Goal: Information Seeking & Learning: Learn about a topic

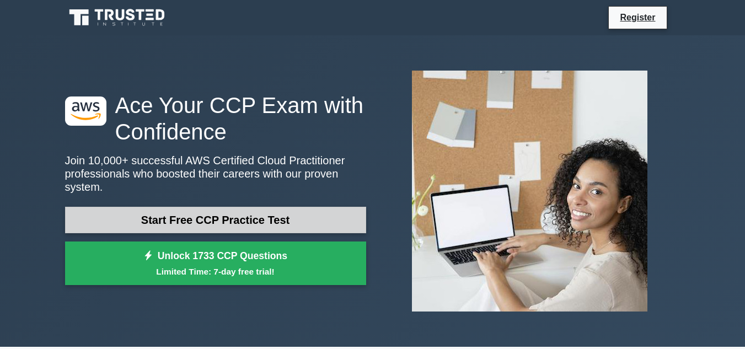
click at [229, 218] on link "Start Free CCP Practice Test" at bounding box center [215, 220] width 301 height 26
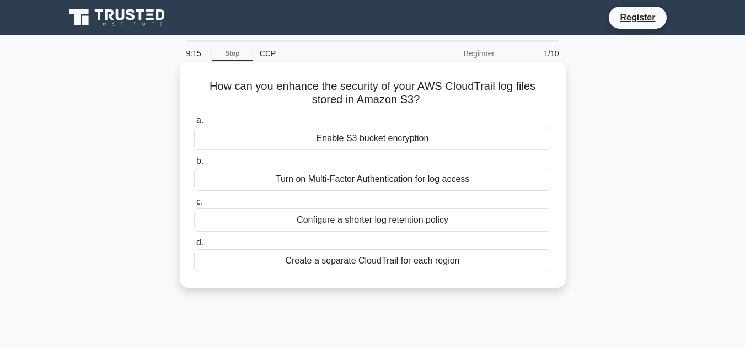
click at [350, 179] on div "Turn on Multi-Factor Authentication for log access" at bounding box center [372, 179] width 357 height 23
click at [194, 165] on input "b. Turn on Multi-Factor Authentication for log access" at bounding box center [194, 161] width 0 height 7
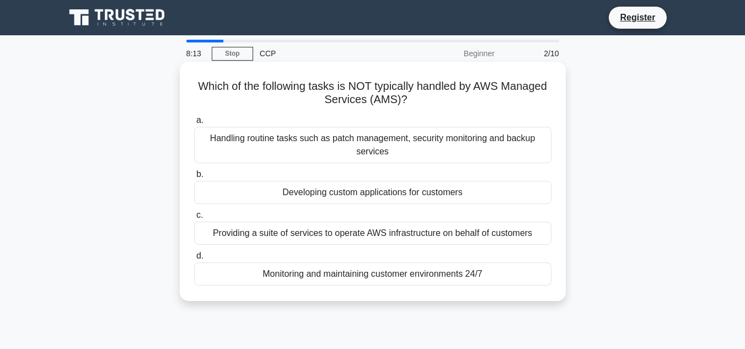
click at [371, 148] on div "Handling routine tasks such as patch management, security monitoring and backup…" at bounding box center [372, 145] width 357 height 36
click at [194, 124] on input "a. Handling routine tasks such as patch management, security monitoring and bac…" at bounding box center [194, 120] width 0 height 7
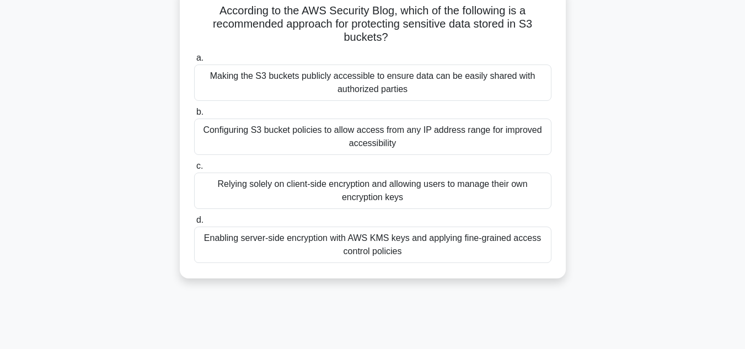
scroll to position [71, 0]
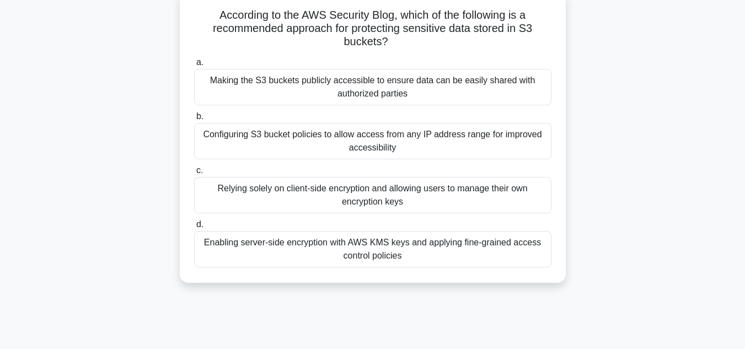
click at [374, 250] on div "Enabling server-side encryption with AWS KMS keys and applying fine-grained acc…" at bounding box center [372, 249] width 357 height 36
click at [194, 228] on input "d. Enabling server-side encryption with AWS KMS keys and applying fine-grained …" at bounding box center [194, 224] width 0 height 7
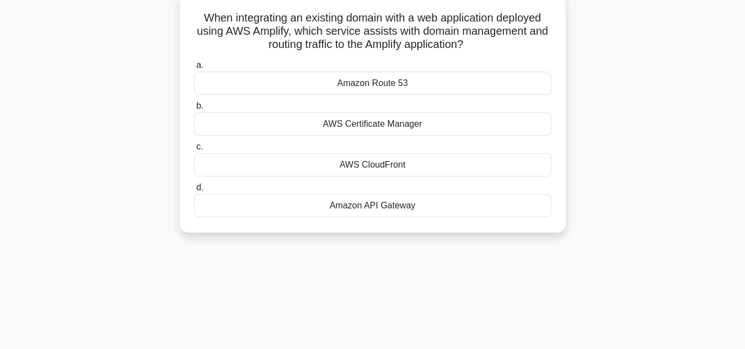
scroll to position [0, 0]
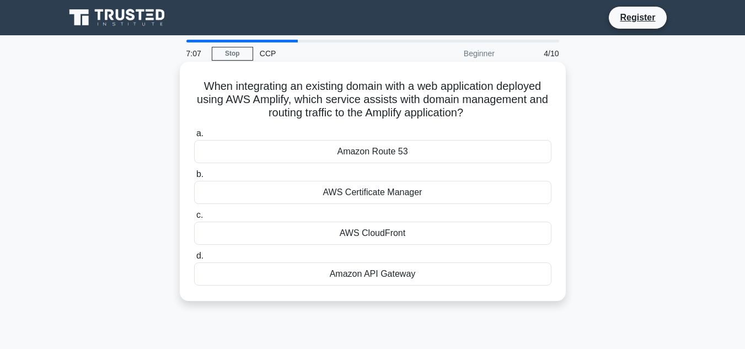
click at [387, 152] on div "Amazon Route 53" at bounding box center [372, 151] width 357 height 23
click at [194, 137] on input "a. Amazon Route 53" at bounding box center [194, 133] width 0 height 7
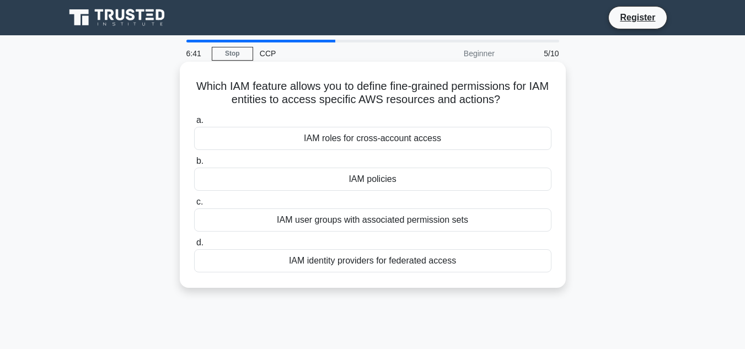
click at [369, 220] on div "IAM user groups with associated permission sets" at bounding box center [372, 219] width 357 height 23
click at [194, 206] on input "c. IAM user groups with associated permission sets" at bounding box center [194, 202] width 0 height 7
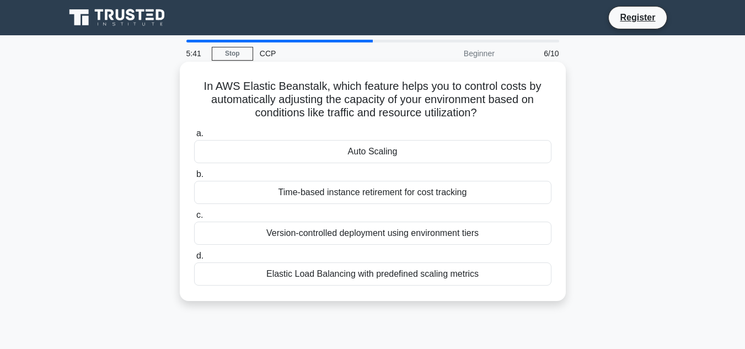
click at [357, 277] on div "Elastic Load Balancing with predefined scaling metrics" at bounding box center [372, 273] width 357 height 23
click at [194, 260] on input "d. Elastic Load Balancing with predefined scaling metrics" at bounding box center [194, 256] width 0 height 7
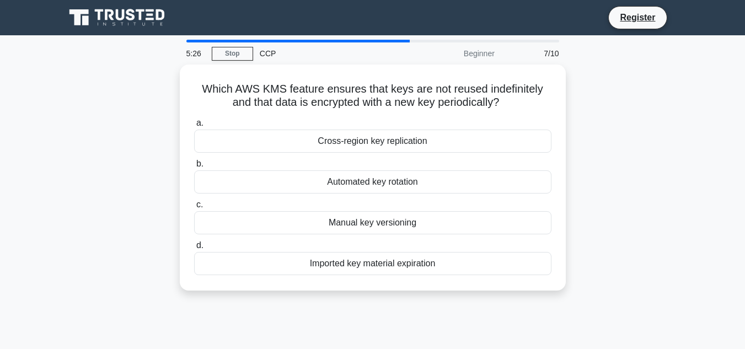
click at [357, 277] on div "Which AWS KMS feature ensures that keys are not reused indefinitely and that da…" at bounding box center [372, 177] width 377 height 217
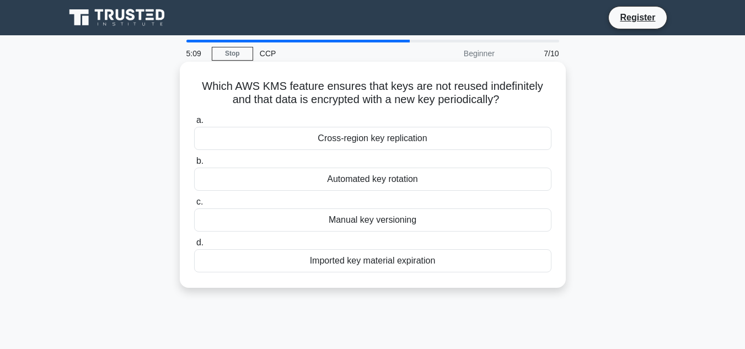
click at [378, 183] on div "Automated key rotation" at bounding box center [372, 179] width 357 height 23
click at [194, 165] on input "b. Automated key rotation" at bounding box center [194, 161] width 0 height 7
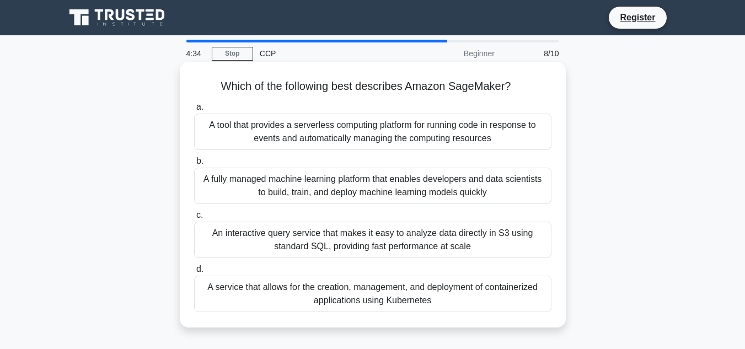
click at [339, 185] on div "A fully managed machine learning platform that enables developers and data scie…" at bounding box center [372, 186] width 357 height 36
click at [194, 165] on input "b. A fully managed machine learning platform that enables developers and data s…" at bounding box center [194, 161] width 0 height 7
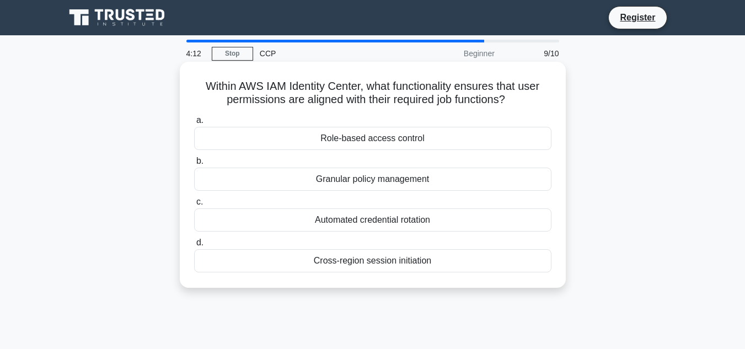
click at [390, 143] on div "Role-based access control" at bounding box center [372, 138] width 357 height 23
click at [194, 124] on input "a. Role-based access control" at bounding box center [194, 120] width 0 height 7
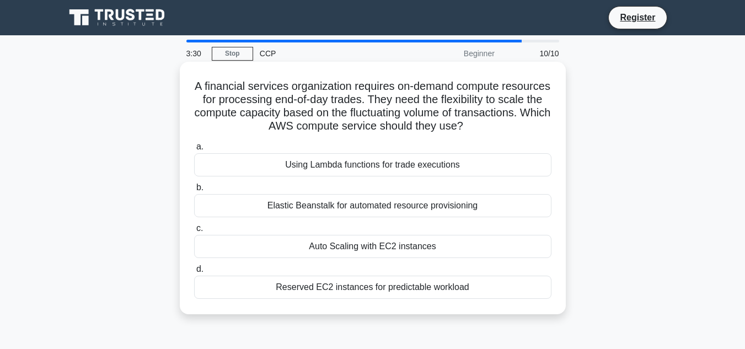
click at [371, 249] on div "Auto Scaling with EC2 instances" at bounding box center [372, 246] width 357 height 23
click at [194, 232] on input "c. Auto Scaling with EC2 instances" at bounding box center [194, 228] width 0 height 7
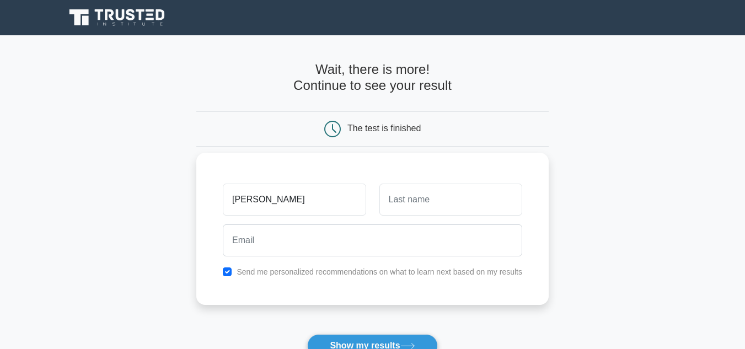
type input "leo"
click at [412, 191] on input "text" at bounding box center [450, 200] width 143 height 32
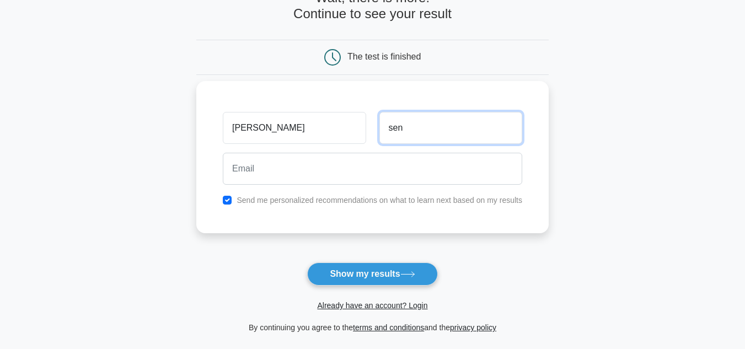
scroll to position [71, 0]
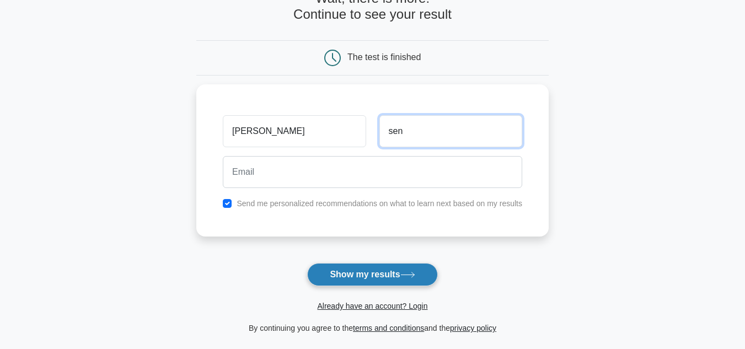
type input "sen"
click at [376, 273] on button "Show my results" at bounding box center [372, 274] width 130 height 23
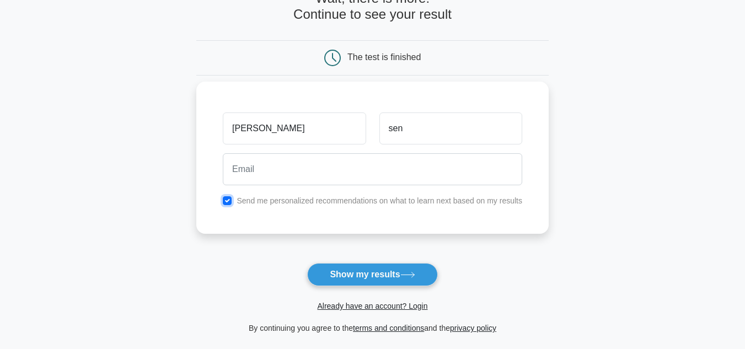
click at [232, 204] on input "checkbox" at bounding box center [227, 200] width 9 height 9
checkbox input "false"
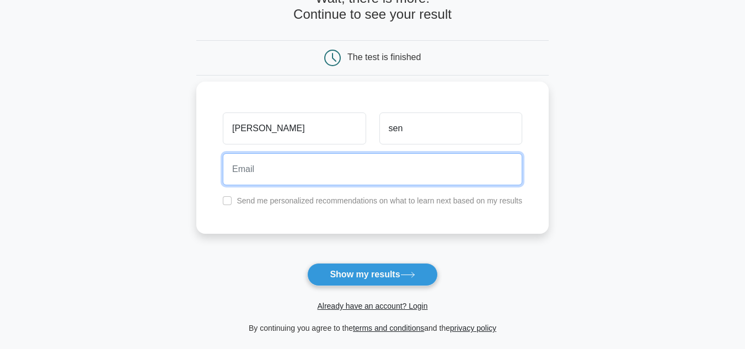
click at [248, 176] on input "email" at bounding box center [372, 169] width 299 height 32
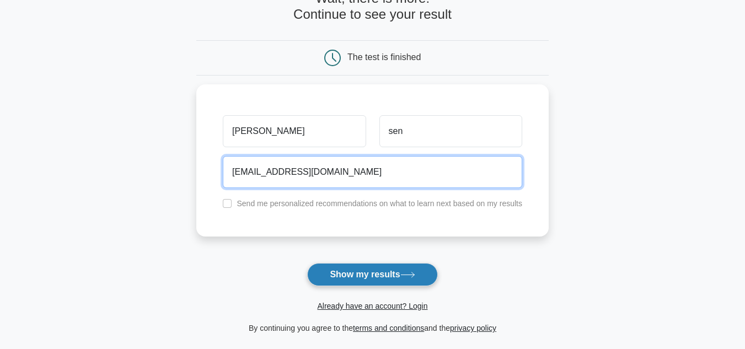
type input "leonsennin27@gmail.com"
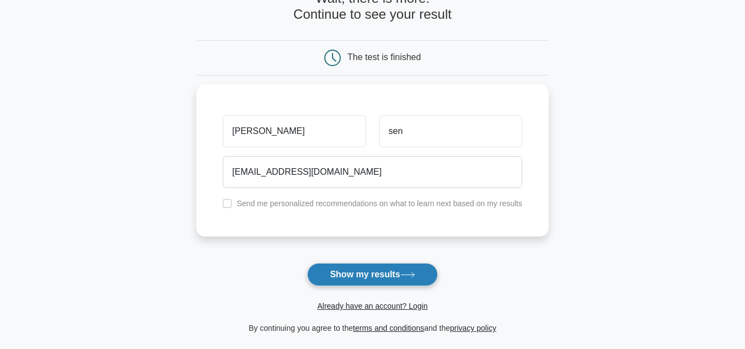
click at [372, 270] on button "Show my results" at bounding box center [372, 274] width 130 height 23
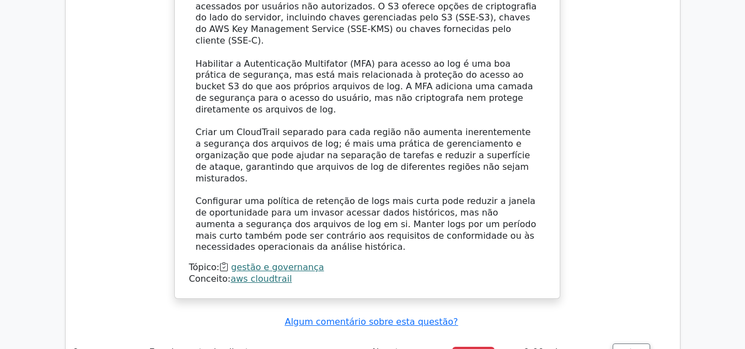
scroll to position [0, 6]
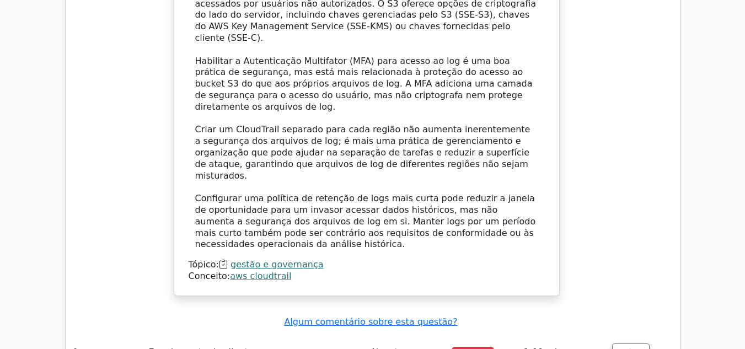
click at [444, 193] on font "Configurar uma política de retenção de logs mais curta pode reduzir a janela de…" at bounding box center [365, 221] width 341 height 56
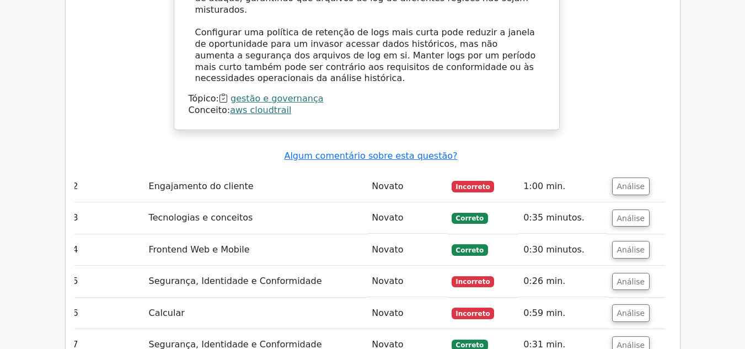
scroll to position [1449, 0]
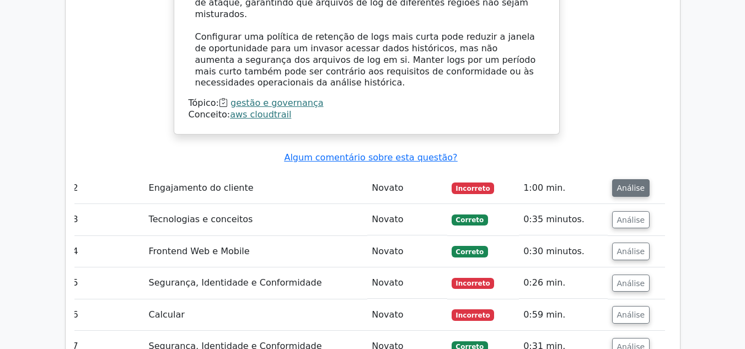
click at [632, 184] on font "Análise" at bounding box center [631, 188] width 28 height 9
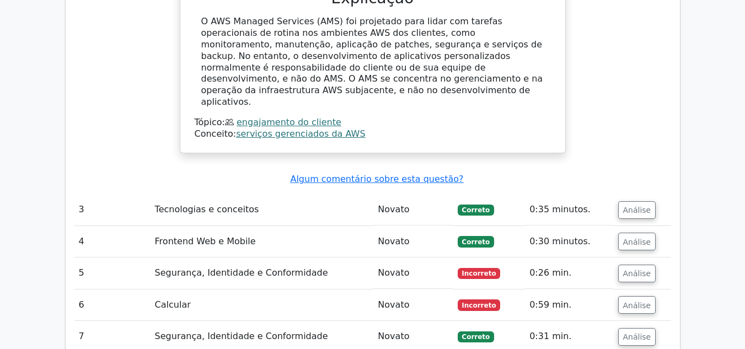
scroll to position [1907, 0]
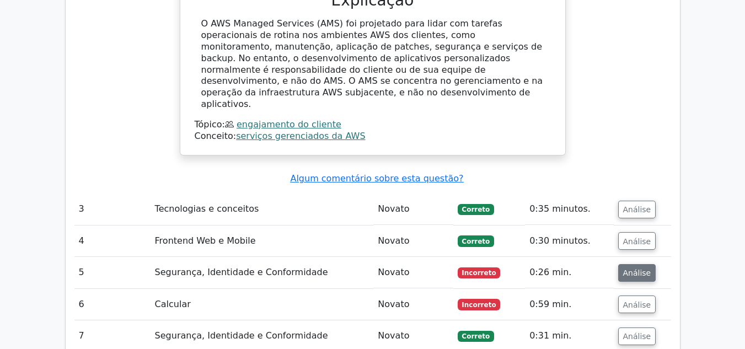
click at [644, 268] on font "Análise" at bounding box center [637, 272] width 28 height 9
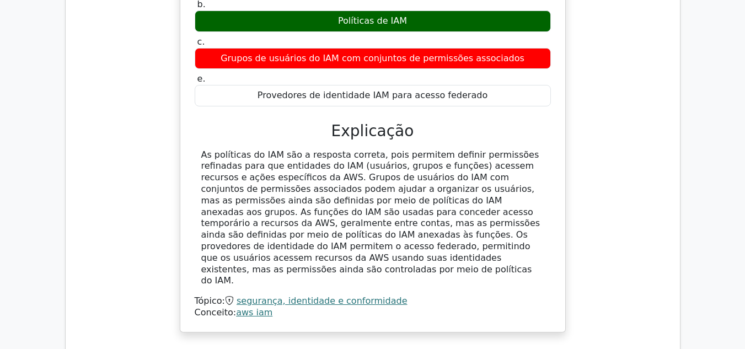
scroll to position [2397, 0]
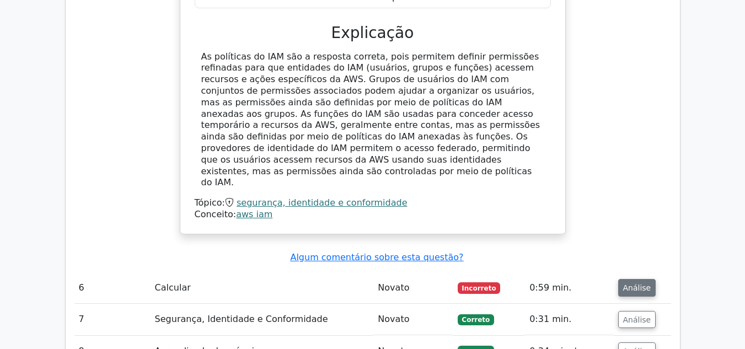
click at [628, 279] on button "Análise" at bounding box center [637, 288] width 38 height 18
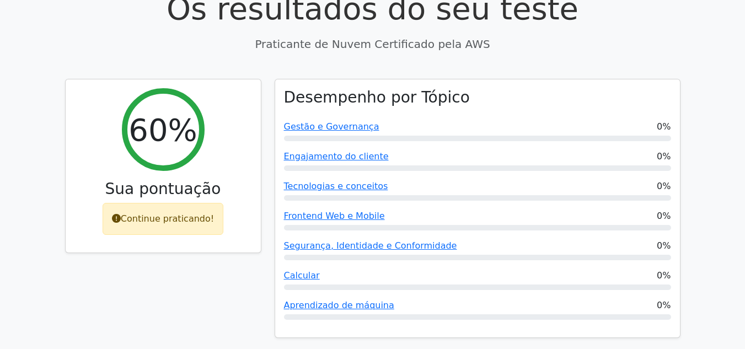
scroll to position [400, 0]
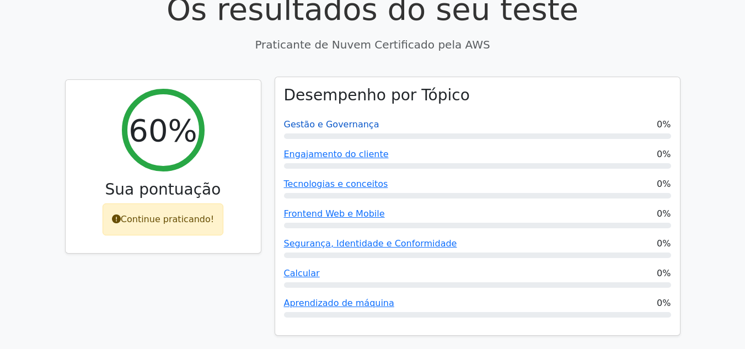
click at [323, 119] on font "Gestão e Governança" at bounding box center [331, 124] width 95 height 10
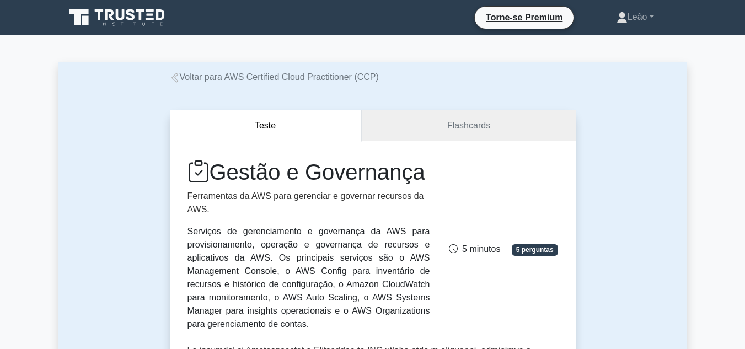
click at [183, 78] on font "Voltar para AWS Certified Cloud Practitioner (CCP)" at bounding box center [279, 76] width 199 height 9
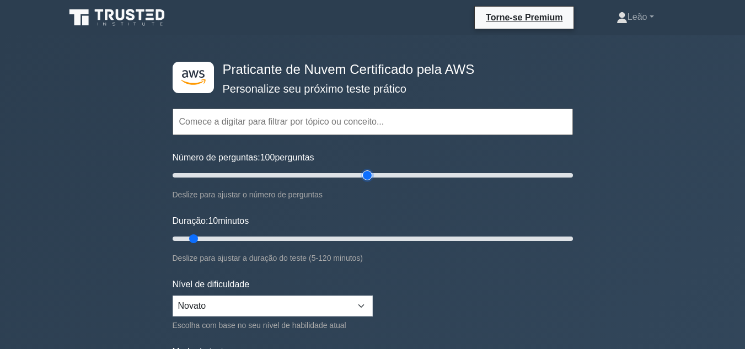
drag, startPoint x: 186, startPoint y: 172, endPoint x: 370, endPoint y: 259, distance: 203.0
type input "100"
click at [370, 182] on input "Número de perguntas: 100 perguntas" at bounding box center [373, 175] width 400 height 13
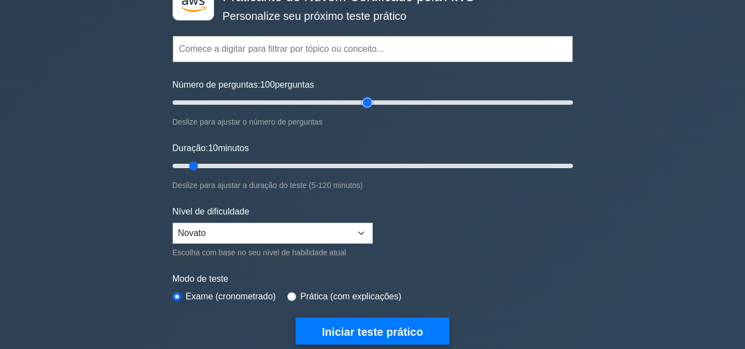
scroll to position [78, 0]
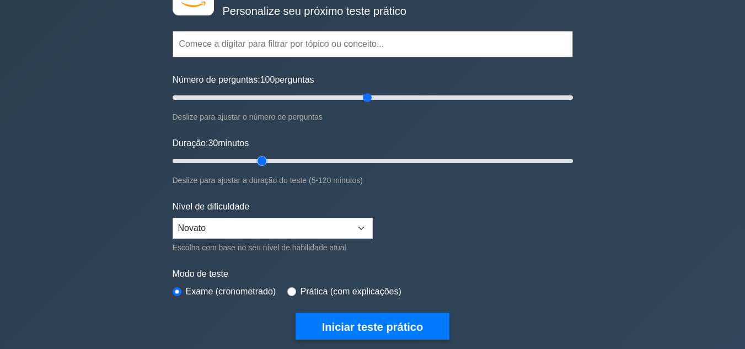
drag, startPoint x: 193, startPoint y: 163, endPoint x: 266, endPoint y: 153, distance: 73.4
type input "30"
click at [266, 154] on input "Duração: 30 minutos" at bounding box center [373, 160] width 400 height 13
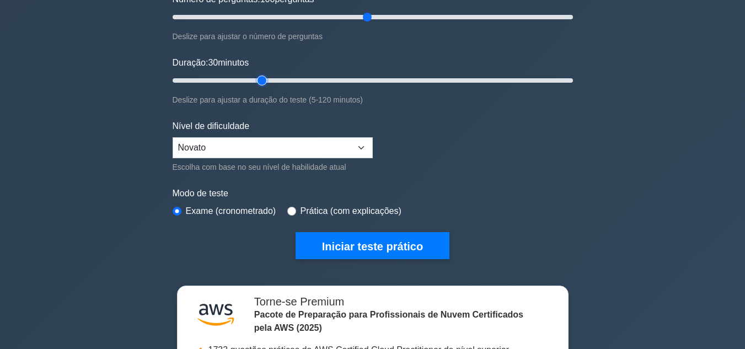
scroll to position [168, 0]
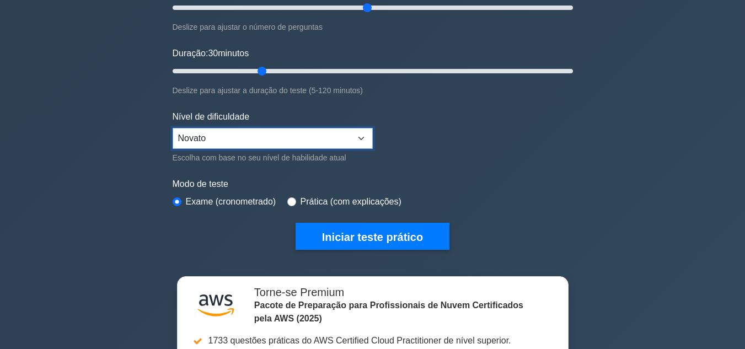
click at [321, 135] on select "Novato Intermediário Especialista" at bounding box center [273, 138] width 200 height 21
select select "expert"
click at [173, 128] on select "Novato Intermediário Especialista" at bounding box center [273, 138] width 200 height 21
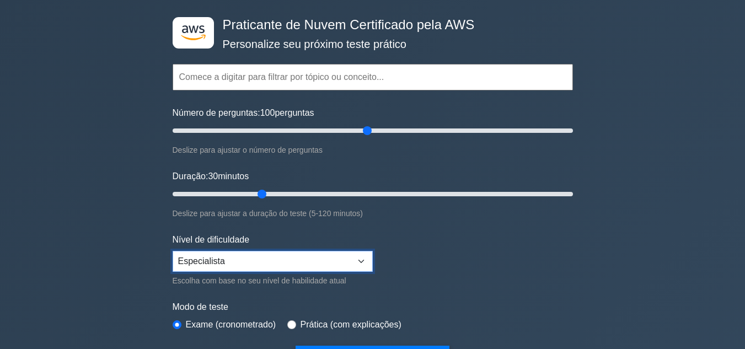
scroll to position [49, 0]
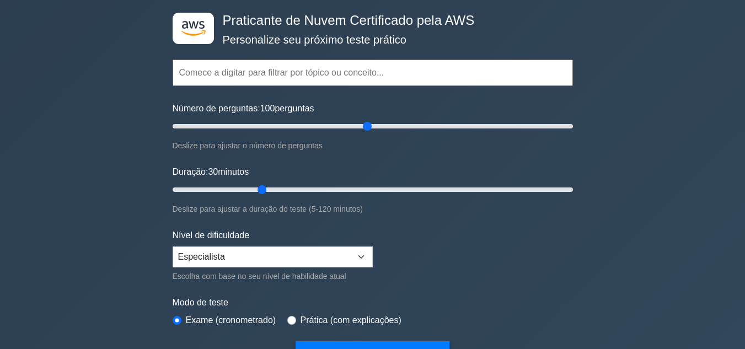
click at [233, 71] on input "text" at bounding box center [373, 73] width 400 height 26
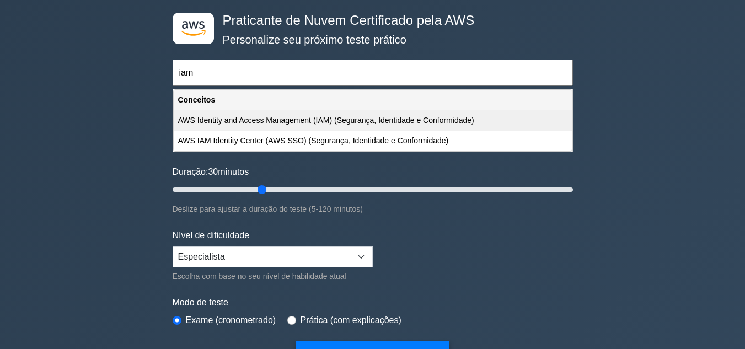
click at [267, 119] on font "AWS Identity and Access Management (IAM) (Segurança, Identidade e Conformidade)" at bounding box center [326, 120] width 296 height 9
type input "AWS Identity and Access Management (IAM) (Segurança, Identidade e Conformidade)"
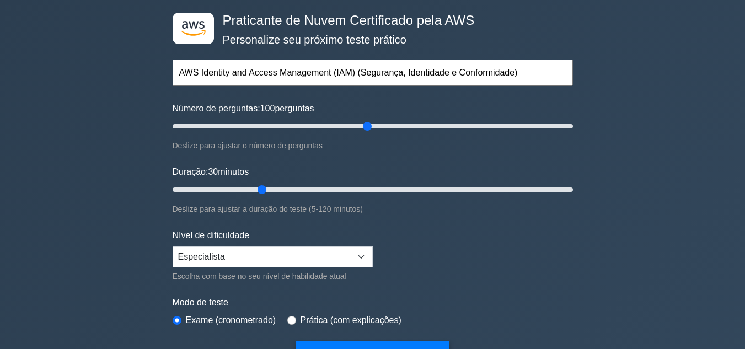
click at [511, 67] on input "AWS Identity and Access Management (IAM) (Segurança, Identidade e Conformidade)" at bounding box center [373, 73] width 400 height 26
drag, startPoint x: 369, startPoint y: 126, endPoint x: 187, endPoint y: 123, distance: 182.0
type input "10"
click at [187, 123] on input "Número de perguntas: 10 perguntas" at bounding box center [373, 126] width 400 height 13
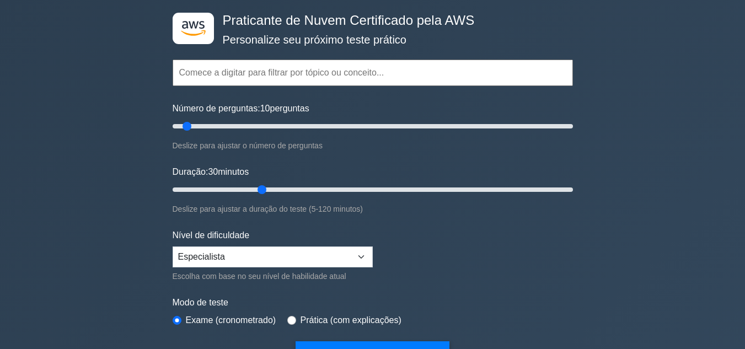
drag, startPoint x: 249, startPoint y: 69, endPoint x: 262, endPoint y: 186, distance: 117.7
click at [262, 186] on form "Tópicos Tecnologias e conceitos Análise Integração de aplicativos Aplicações de…" at bounding box center [373, 197] width 400 height 342
drag, startPoint x: 262, startPoint y: 186, endPoint x: 197, endPoint y: 186, distance: 65.1
click at [197, 186] on input "Duração: 10 minutos" at bounding box center [373, 189] width 400 height 13
drag, startPoint x: 195, startPoint y: 186, endPoint x: 207, endPoint y: 187, distance: 12.1
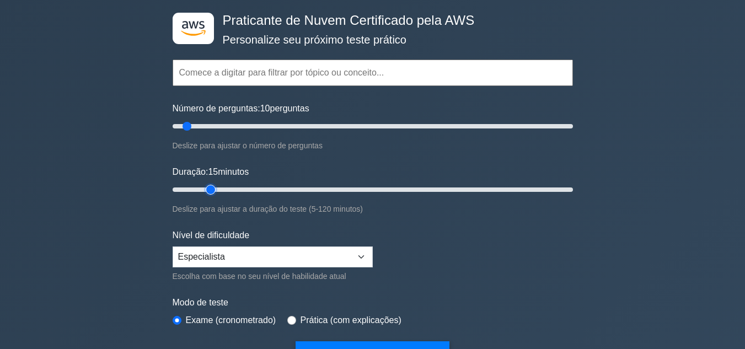
type input "15"
click at [207, 187] on input "Duração: 15 minutos" at bounding box center [373, 189] width 400 height 13
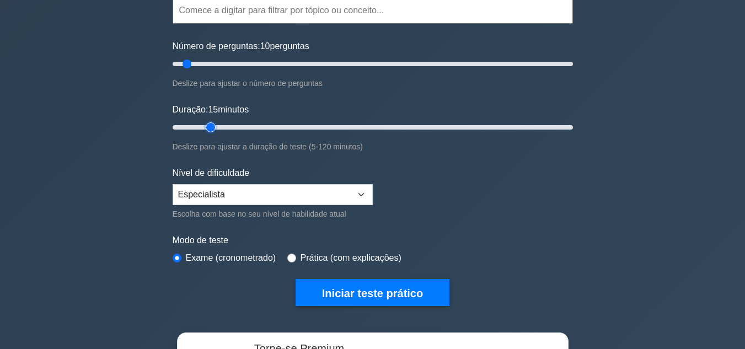
scroll to position [114, 0]
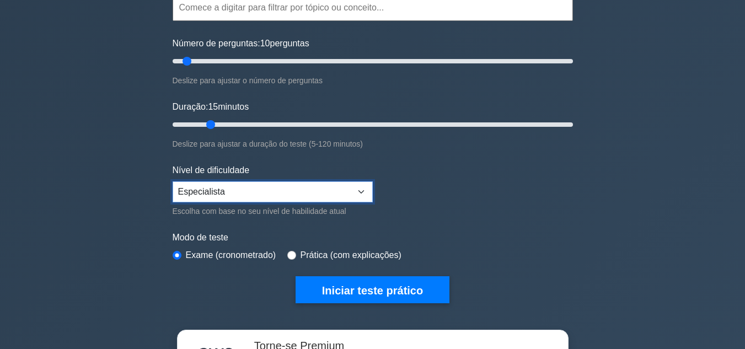
click at [242, 191] on select "Novato Intermediário Especialista" at bounding box center [273, 191] width 200 height 21
click at [173, 181] on select "Novato Intermediário Especialista" at bounding box center [273, 191] width 200 height 21
drag, startPoint x: 276, startPoint y: 189, endPoint x: 210, endPoint y: 212, distance: 70.6
click at [210, 212] on div "Nível de dificuldade Novato Intermediário Especialista Escolha com base no seu …" at bounding box center [273, 191] width 200 height 54
select select "beginner"
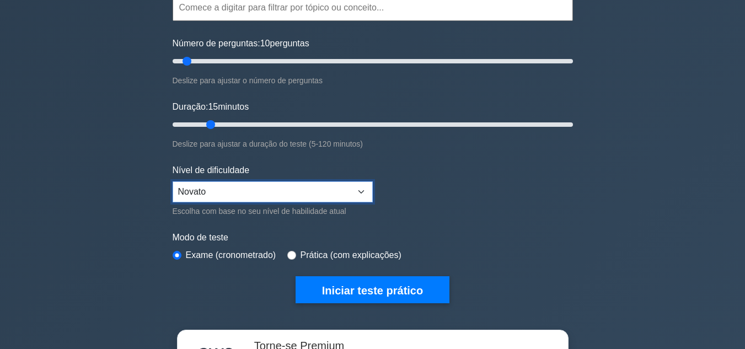
click at [173, 181] on select "Novato Intermediário Especialista" at bounding box center [273, 191] width 200 height 21
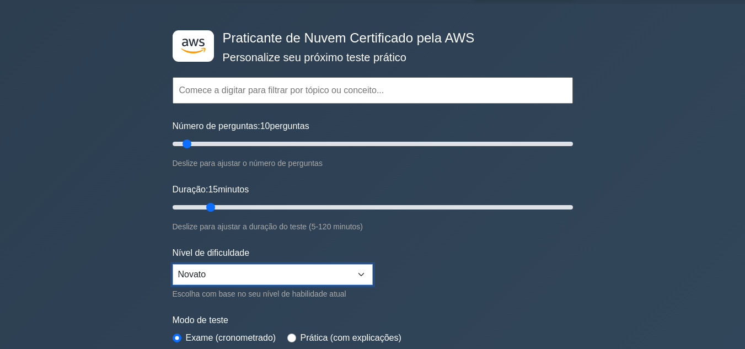
scroll to position [23, 0]
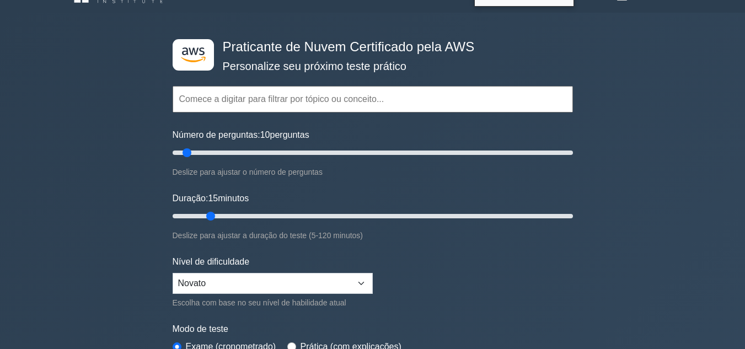
click at [290, 108] on input "text" at bounding box center [373, 99] width 400 height 26
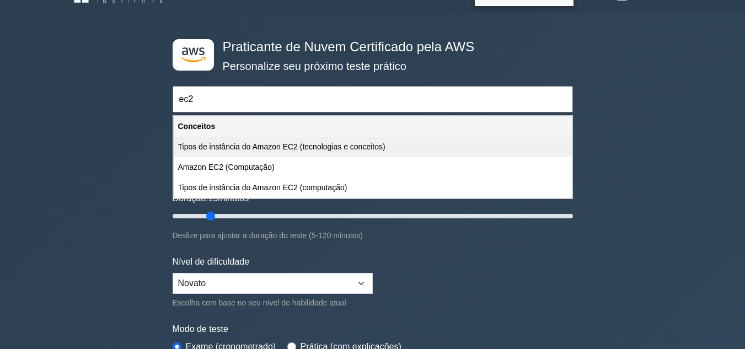
click at [250, 151] on font "Tipos de instância do Amazon EC2 (tecnologias e conceitos)" at bounding box center [281, 146] width 207 height 9
type input "Tipos de instância do Amazon EC2 (tecnologias e conceitos)"
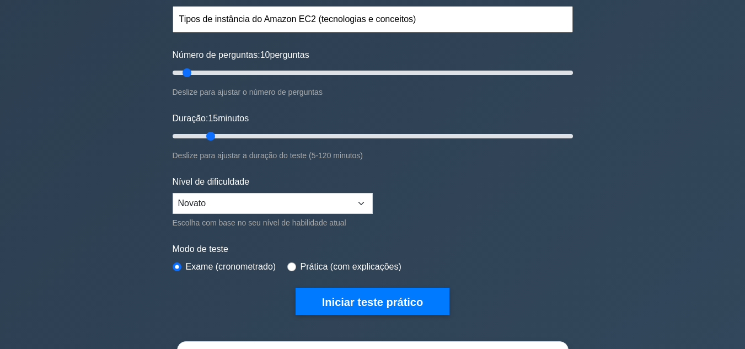
scroll to position [102, 0]
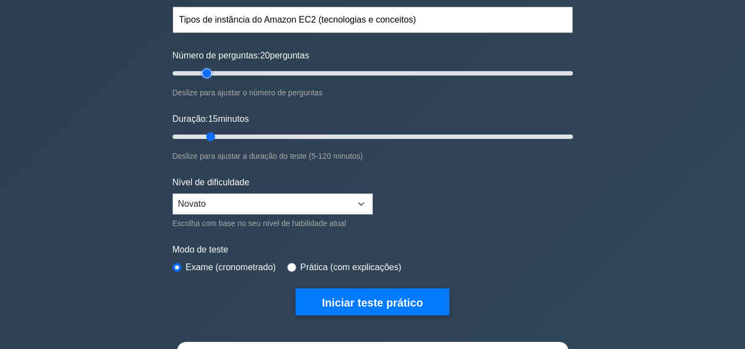
drag, startPoint x: 187, startPoint y: 76, endPoint x: 211, endPoint y: 77, distance: 23.8
type input "20"
click at [211, 77] on input "Número de perguntas: 20 perguntas" at bounding box center [373, 73] width 400 height 13
drag, startPoint x: 206, startPoint y: 73, endPoint x: 230, endPoint y: 78, distance: 24.1
type input "30"
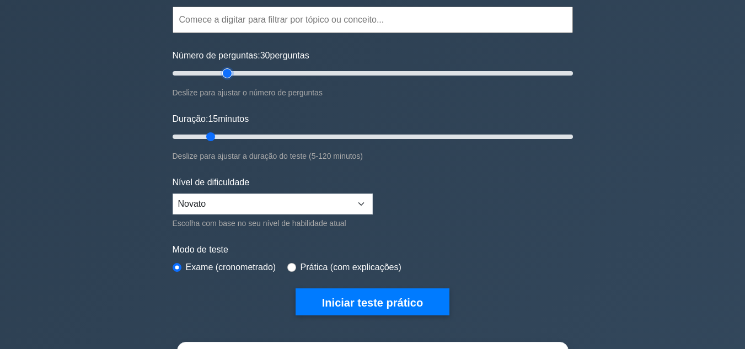
click at [230, 78] on input "Número de perguntas: 30 perguntas" at bounding box center [373, 73] width 400 height 13
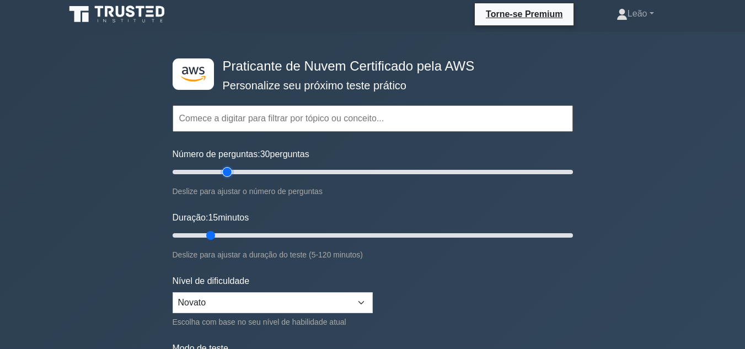
scroll to position [3, 0]
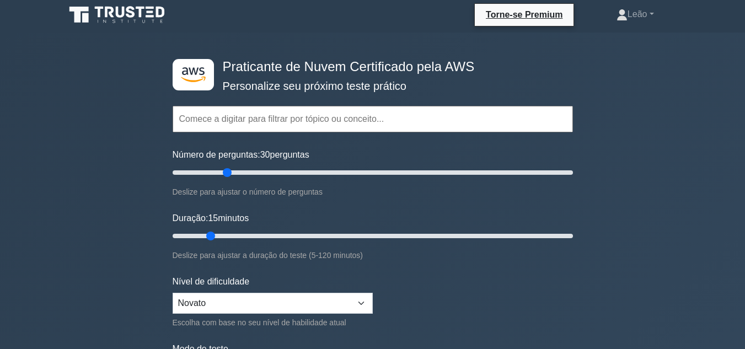
click at [277, 115] on input "text" at bounding box center [373, 119] width 400 height 26
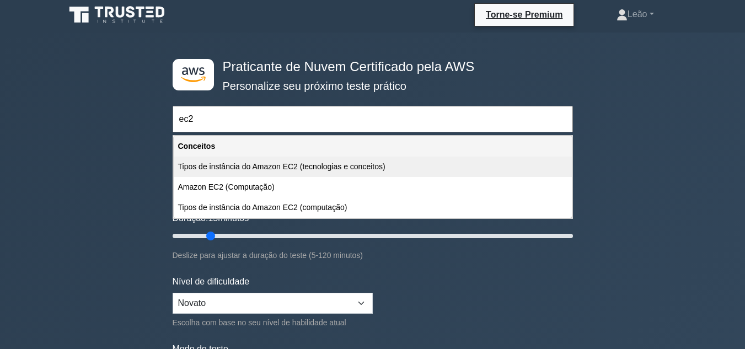
click at [287, 167] on font "Tipos de instância do Amazon EC2 (tecnologias e conceitos)" at bounding box center [281, 166] width 207 height 9
type input "Tipos de instância do Amazon EC2 (tecnologias e conceitos)"
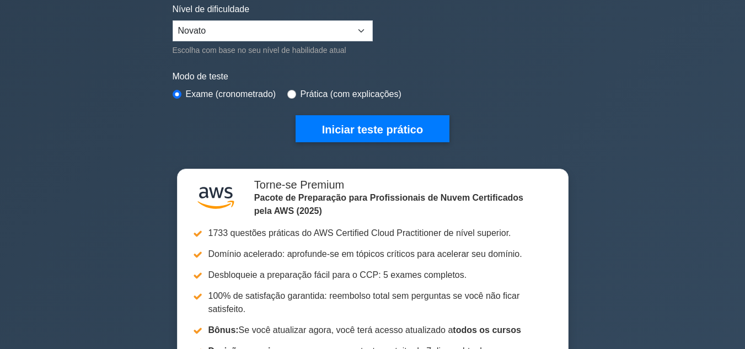
scroll to position [318, 0]
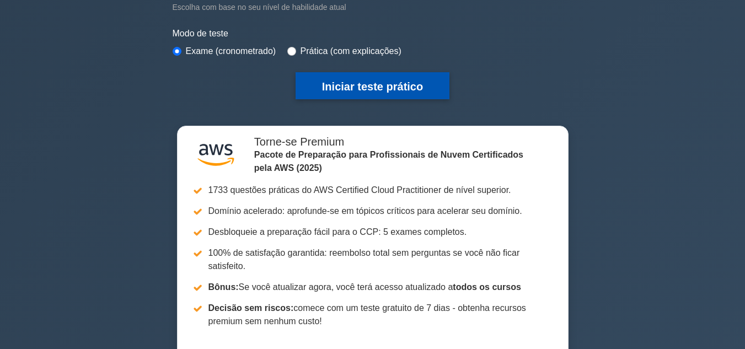
click at [364, 84] on font "Iniciar teste prático" at bounding box center [372, 87] width 101 height 12
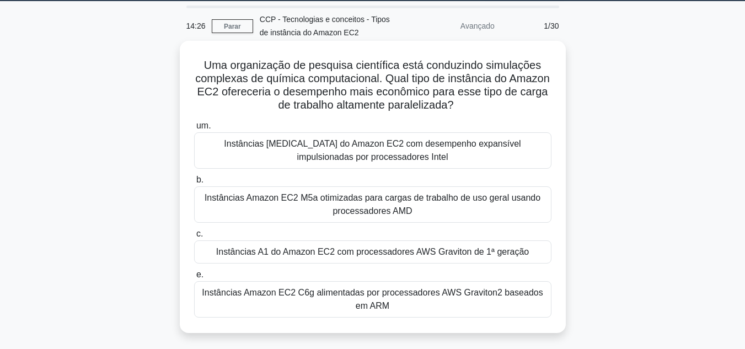
scroll to position [35, 0]
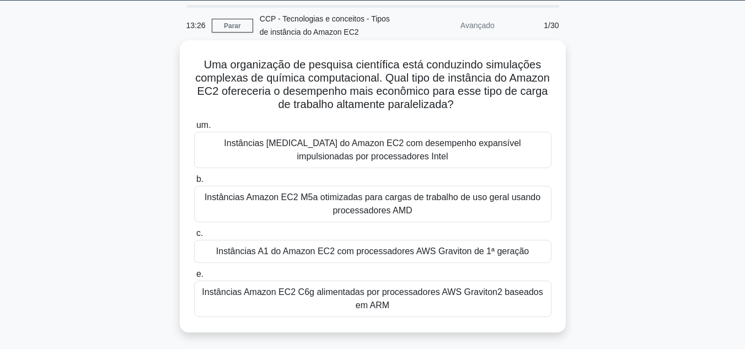
click at [327, 296] on font "Instâncias Amazon EC2 C6g alimentadas por processadores AWS Graviton2 baseados …" at bounding box center [372, 298] width 341 height 23
click at [194, 278] on input "e. Instâncias Amazon EC2 C6g alimentadas por processadores AWS Graviton2 basead…" at bounding box center [194, 274] width 0 height 7
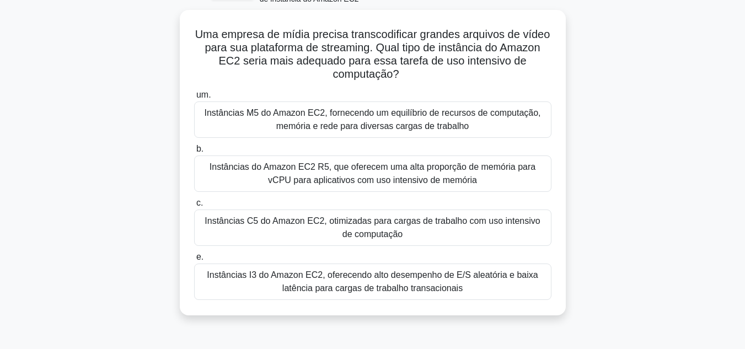
scroll to position [70, 0]
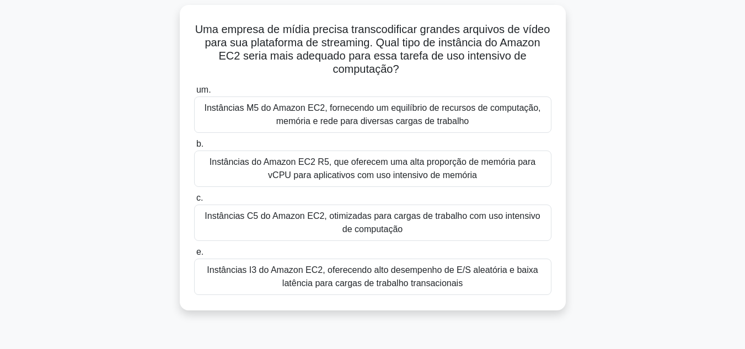
click at [376, 167] on font "Instâncias do Amazon EC2 R5, que oferecem uma alta proporção de memória para vC…" at bounding box center [373, 168] width 326 height 23
click at [194, 148] on input "b. Instâncias do Amazon EC2 R5, que oferecem uma alta proporção de memória para…" at bounding box center [194, 144] width 0 height 7
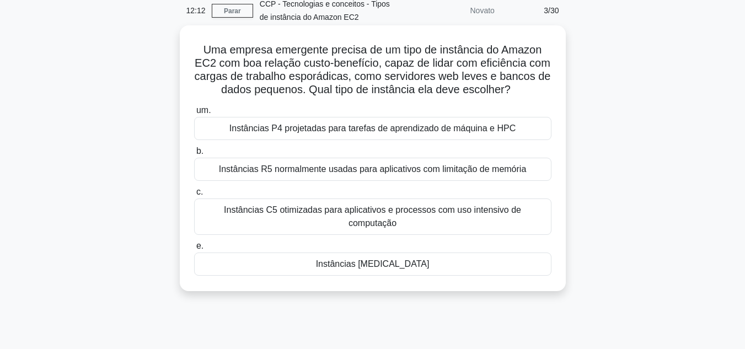
scroll to position [50, 0]
click at [375, 259] on font "Instâncias T3" at bounding box center [373, 263] width 114 height 9
click at [194, 249] on input "e. Instâncias T3" at bounding box center [194, 245] width 0 height 7
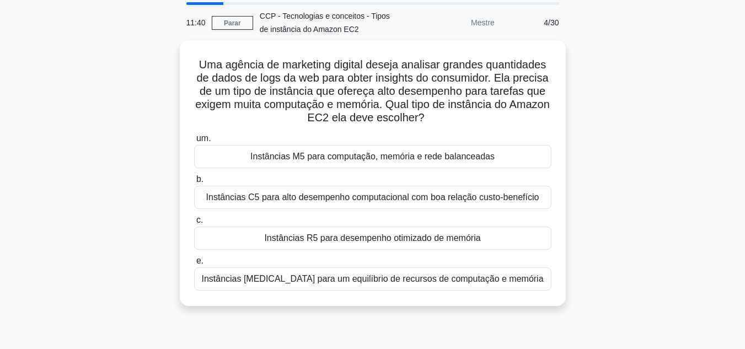
scroll to position [38, 0]
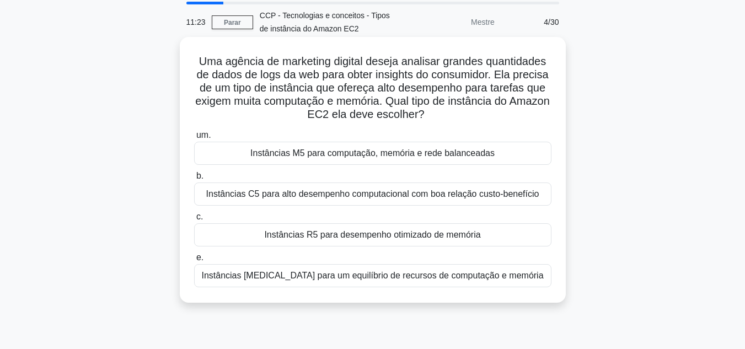
click at [342, 157] on font "Instâncias M5 para computação, memória e rede balanceadas" at bounding box center [372, 152] width 244 height 9
click at [194, 139] on input "um. Instâncias M5 para computação, memória e rede balanceadas" at bounding box center [194, 135] width 0 height 7
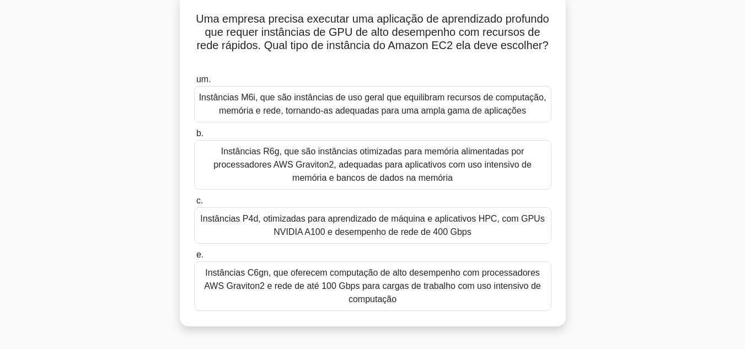
scroll to position [89, 0]
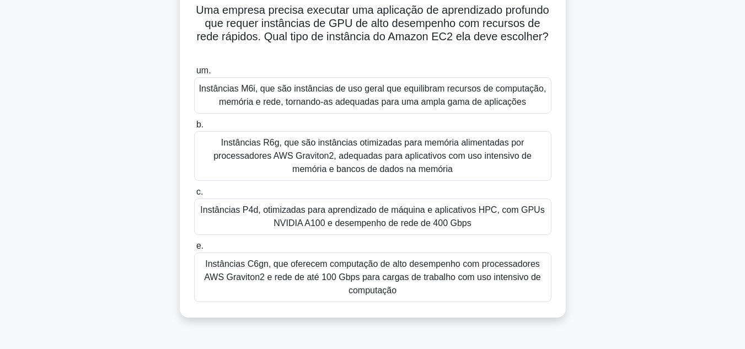
click at [340, 218] on font "Instâncias P4d, otimizadas para aprendizado de máquina e aplicativos HPC, com G…" at bounding box center [372, 216] width 347 height 26
click at [194, 196] on input "c. Instâncias P4d, otimizadas para aprendizado de máquina e aplicativos HPC, co…" at bounding box center [194, 192] width 0 height 7
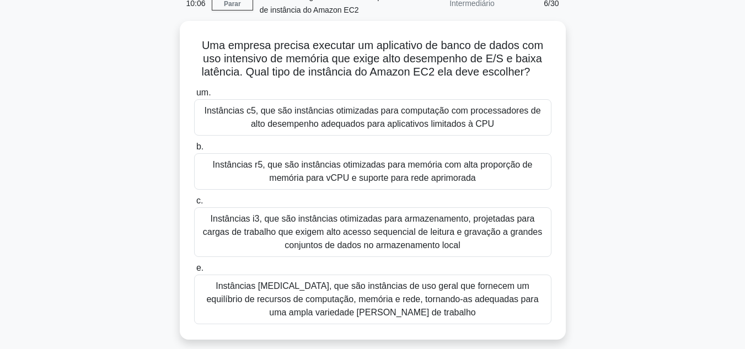
scroll to position [57, 0]
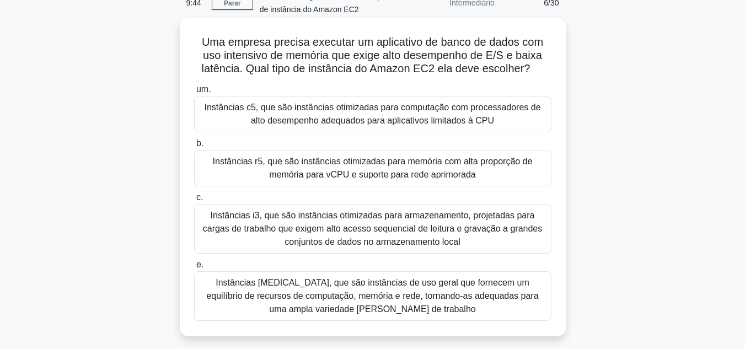
click at [403, 116] on font "Instâncias c5, que são instâncias otimizadas para computação com processadores …" at bounding box center [372, 114] width 336 height 23
click at [194, 93] on input "um. Instâncias c5, que são instâncias otimizadas para computação com processado…" at bounding box center [194, 89] width 0 height 7
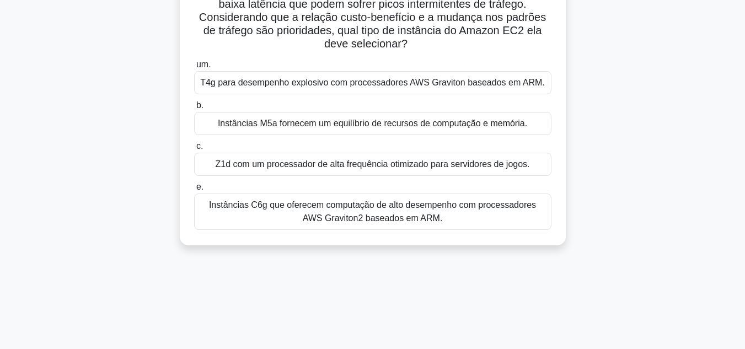
scroll to position [109, 0]
click at [377, 167] on font "Z1d com um processador de alta frequência otimizado para servidores de jogos." at bounding box center [372, 163] width 314 height 9
click at [194, 149] on input "c. Z1d com um processador de alta frequência otimizado para servidores de jogos." at bounding box center [194, 145] width 0 height 7
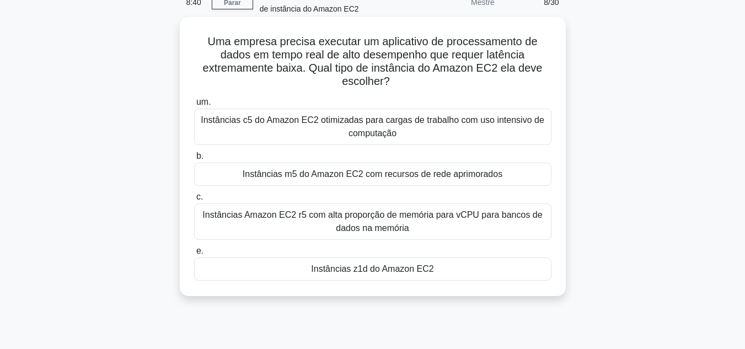
scroll to position [58, 0]
click at [398, 273] on font "Instâncias z1d do Amazon EC2" at bounding box center [372, 268] width 122 height 9
click at [194, 254] on input "e. Instâncias z1d do Amazon EC2" at bounding box center [194, 250] width 0 height 7
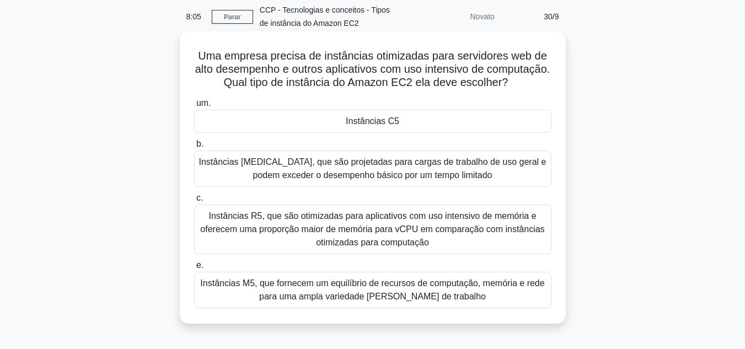
scroll to position [44, 0]
click at [405, 238] on font "Instâncias R5, que são otimizadas para aplicativos com uso intensivo de memória…" at bounding box center [372, 229] width 344 height 36
click at [194, 201] on input "c. Instâncias R5, que são otimizadas para aplicativos com uso intensivo de memó…" at bounding box center [194, 197] width 0 height 7
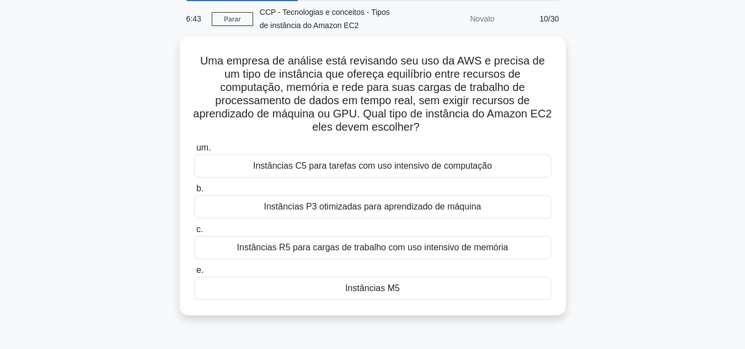
scroll to position [52, 0]
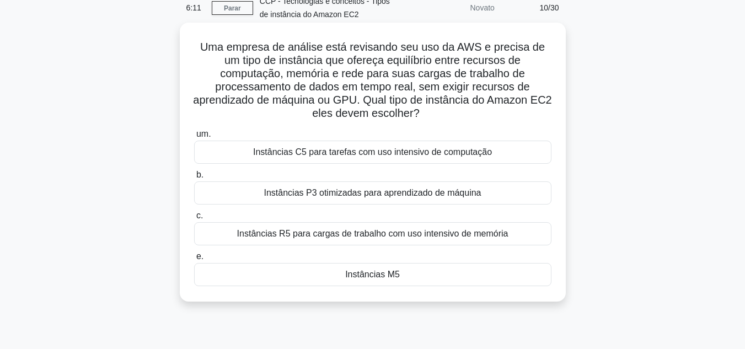
click at [353, 197] on font "Instâncias P3 otimizadas para aprendizado de máquina" at bounding box center [372, 192] width 217 height 9
click at [194, 179] on input "b. Instâncias P3 otimizadas para aprendizado de máquina" at bounding box center [194, 174] width 0 height 7
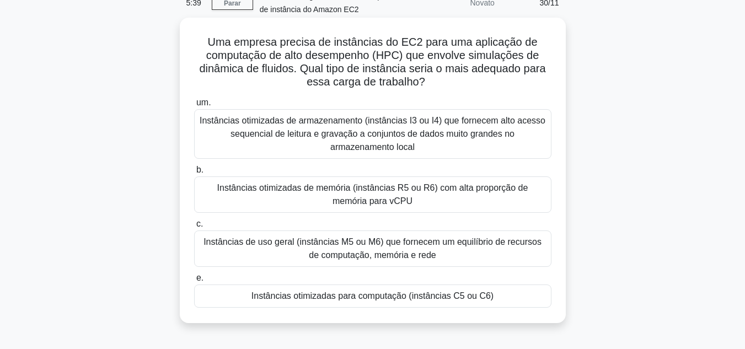
scroll to position [58, 0]
click at [374, 133] on font "Instâncias otimizadas de armazenamento (instâncias I3 ou I4) que fornecem alto …" at bounding box center [373, 133] width 346 height 36
click at [194, 106] on input "um. Instâncias otimizadas de armazenamento (instâncias I3 ou I4) que fornecem a…" at bounding box center [194, 102] width 0 height 7
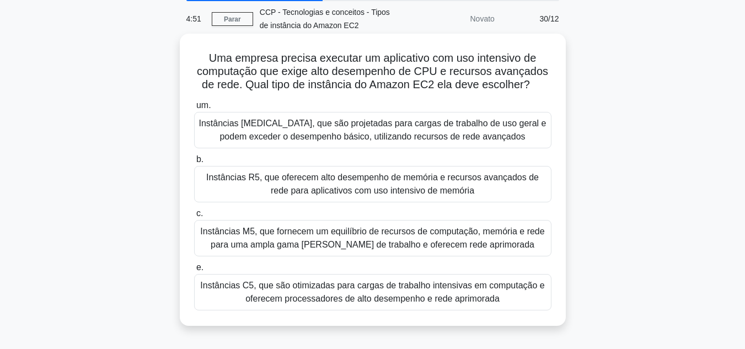
scroll to position [42, 0]
click at [368, 287] on font "Instâncias C5, que são otimizadas para cargas de trabalho intensivas em computa…" at bounding box center [372, 291] width 344 height 23
click at [194, 271] on input "e. Instâncias C5, que são otimizadas para cargas de trabalho intensivas em comp…" at bounding box center [194, 267] width 0 height 7
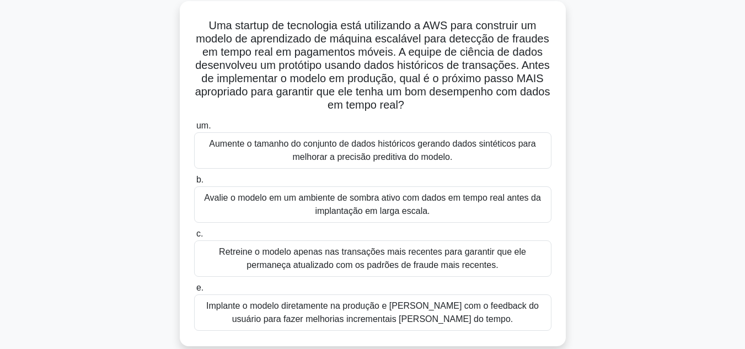
scroll to position [77, 0]
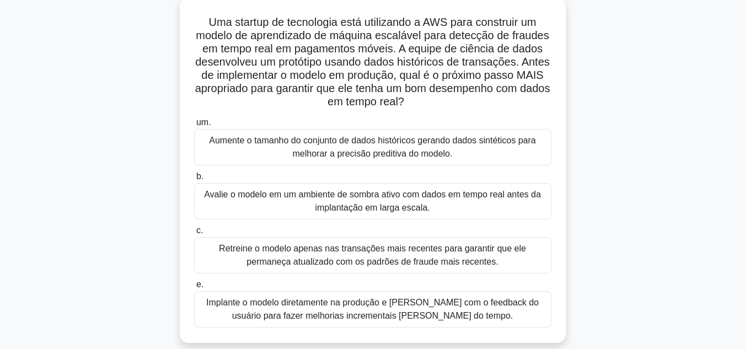
click at [363, 250] on font "Retreine o modelo apenas nas transações mais recentes para garantir que ele per…" at bounding box center [372, 255] width 307 height 23
click at [194, 234] on input "c. Retreine o modelo apenas nas transações mais recentes para garantir que ele …" at bounding box center [194, 230] width 0 height 7
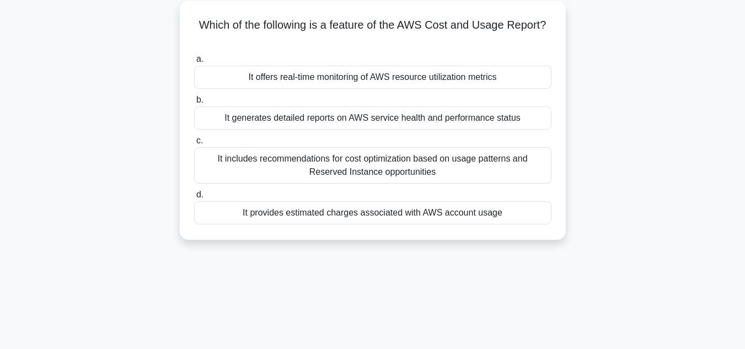
scroll to position [0, 0]
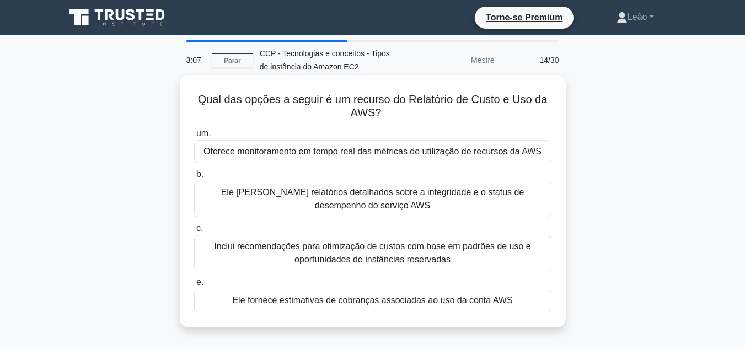
click at [379, 156] on font "Oferece monitoramento em tempo real das métricas de utilização de recursos da A…" at bounding box center [372, 151] width 338 height 9
click at [194, 137] on input "um. Oferece monitoramento em tempo real das métricas de utilização de recursos …" at bounding box center [194, 133] width 0 height 7
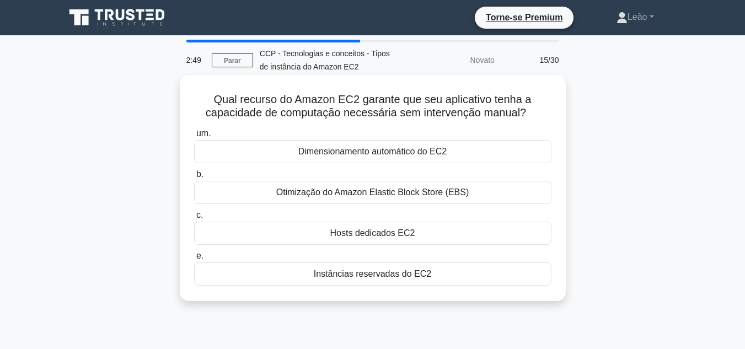
click at [394, 194] on font "Otimização do Amazon Elastic Block Store (EBS)" at bounding box center [372, 191] width 192 height 9
click at [194, 178] on input "b. Otimização do Amazon Elastic Block Store (EBS)" at bounding box center [194, 174] width 0 height 7
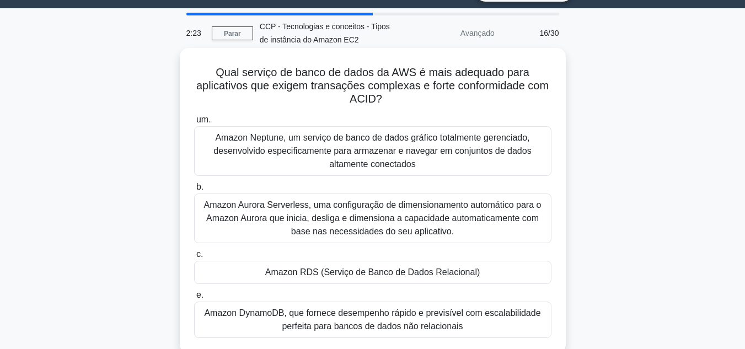
scroll to position [28, 0]
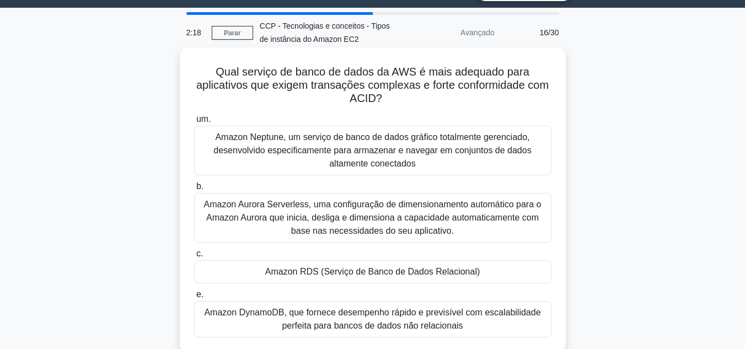
click at [354, 218] on font "Amazon Aurora Serverless, uma configuração de dimensionamento automático para o…" at bounding box center [372, 218] width 337 height 36
click at [194, 190] on input "b. Amazon Aurora Serverless, uma configuração de dimensionamento automático par…" at bounding box center [194, 186] width 0 height 7
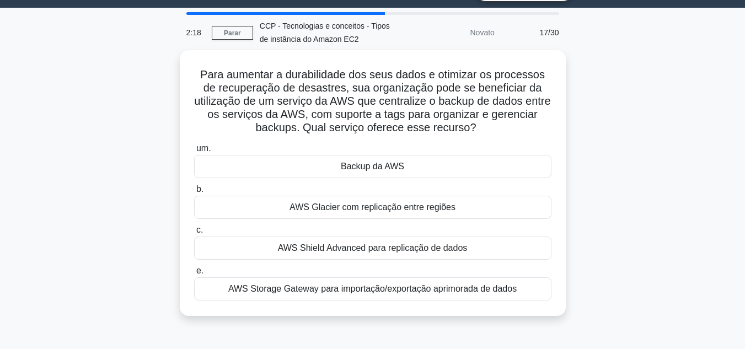
scroll to position [0, 0]
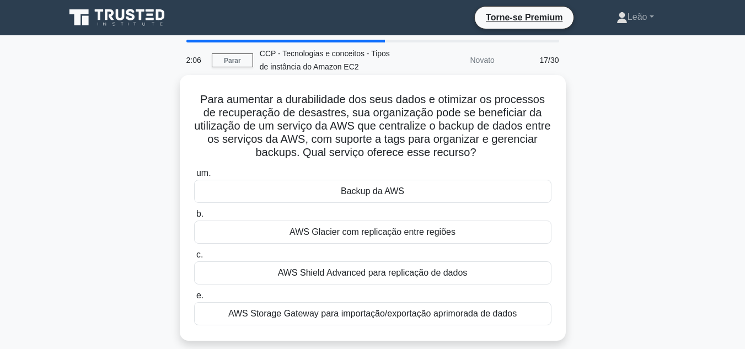
click at [367, 234] on font "AWS Glacier com replicação entre regiões" at bounding box center [373, 231] width 166 height 9
click at [194, 218] on input "b. AWS Glacier com replicação entre regiões" at bounding box center [194, 214] width 0 height 7
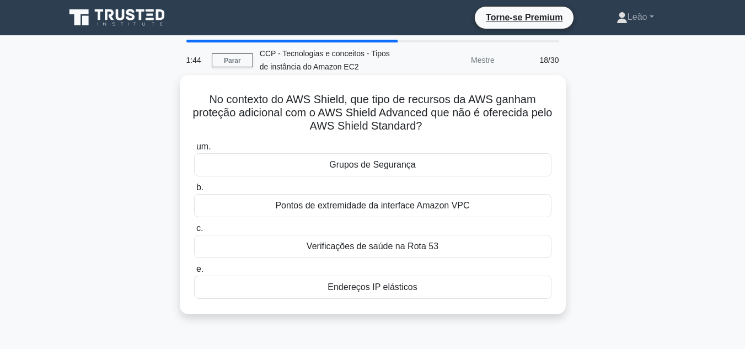
click at [367, 246] on font "Verificações de saúde na Rota 53" at bounding box center [373, 246] width 132 height 9
click at [194, 232] on input "c. Verificações de saúde na Rota 53" at bounding box center [194, 228] width 0 height 7
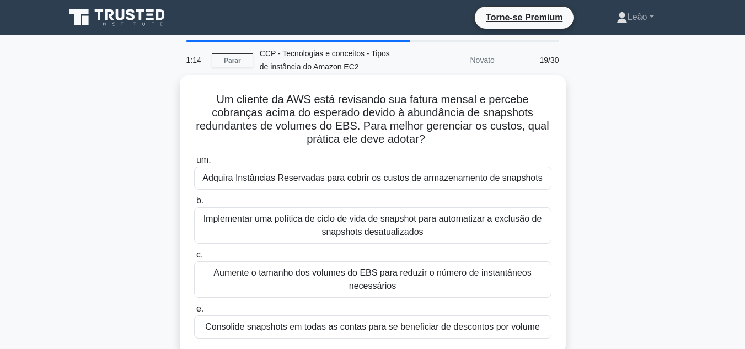
click at [372, 179] on font "Adquira Instâncias Reservadas para cobrir os custos de armazenamento de snapsho…" at bounding box center [372, 177] width 340 height 9
click at [194, 164] on input "um. Adquira Instâncias Reservadas para cobrir os custos de armazenamento de sna…" at bounding box center [194, 160] width 0 height 7
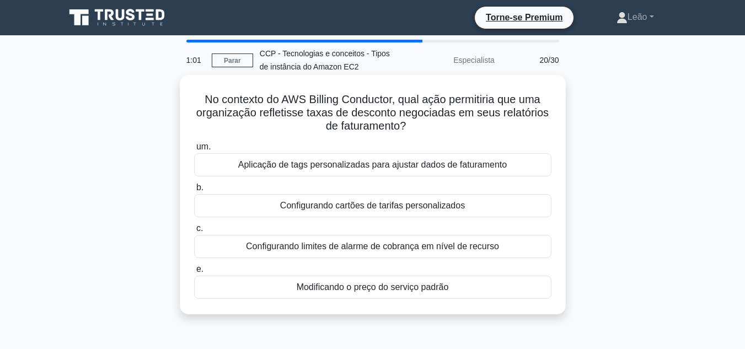
click at [372, 168] on font "Aplicação de tags personalizadas para ajustar dados de faturamento" at bounding box center [372, 164] width 269 height 9
click at [194, 151] on input "um. Aplicação de tags personalizadas para ajustar dados de faturamento" at bounding box center [194, 146] width 0 height 7
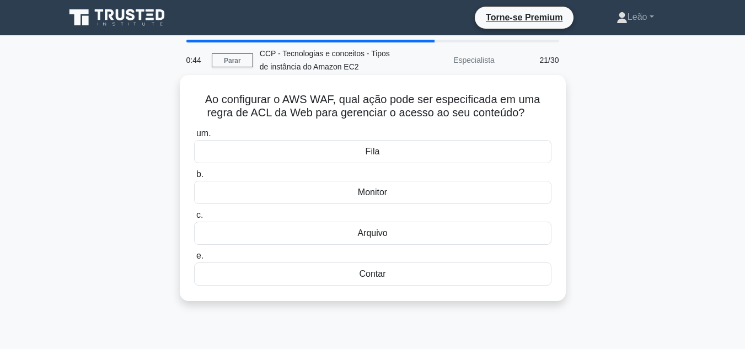
click at [373, 195] on font "Monitor" at bounding box center [372, 191] width 29 height 9
click at [194, 178] on input "b. Monitor" at bounding box center [194, 174] width 0 height 7
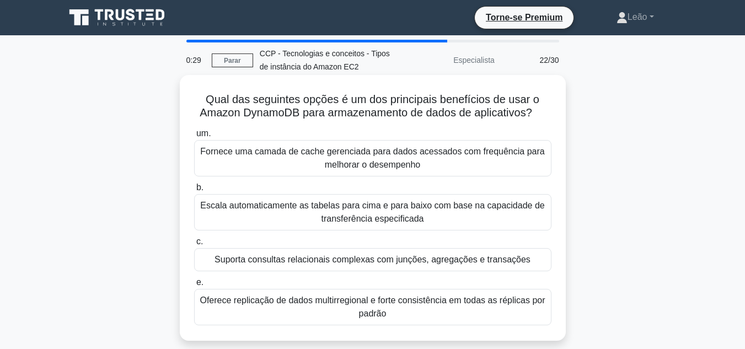
click at [379, 258] on font "Suporta consultas relacionais complexas com junções, agregações e transações" at bounding box center [373, 259] width 316 height 9
click at [194, 245] on input "c. Suporta consultas relacionais complexas com junções, agregações e transações" at bounding box center [194, 241] width 0 height 7
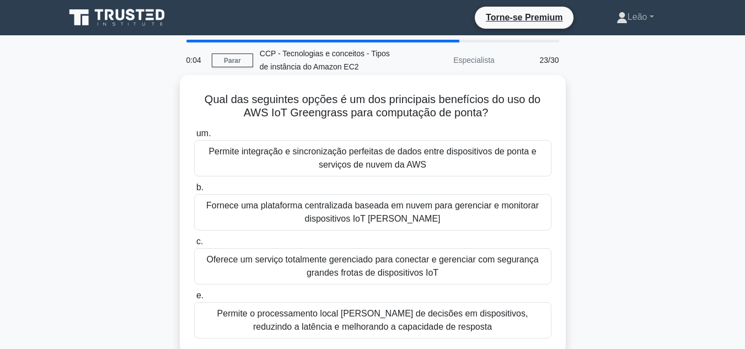
click at [390, 264] on font "Oferece um serviço totalmente gerenciado para conectar e gerenciar com seguranç…" at bounding box center [372, 266] width 332 height 23
click at [194, 245] on input "c. Oferece um serviço totalmente gerenciado para conectar e gerenciar com segur…" at bounding box center [194, 241] width 0 height 7
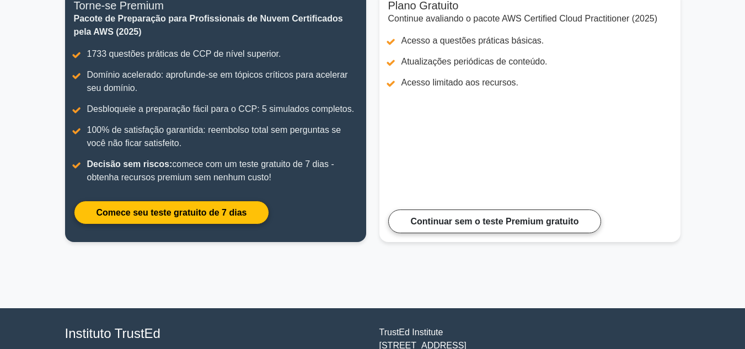
scroll to position [162, 0]
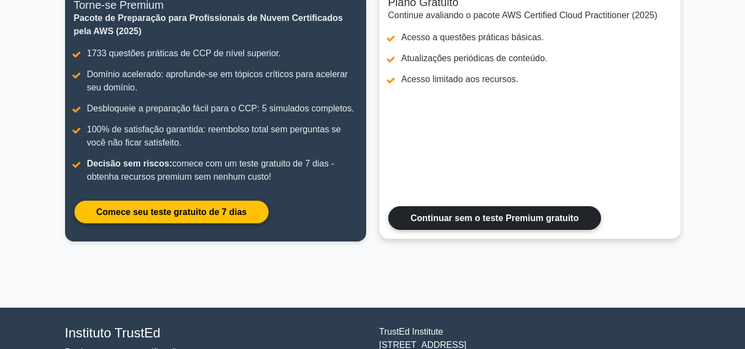
click at [473, 221] on link "Continuar sem o teste Premium gratuito" at bounding box center [494, 218] width 213 height 24
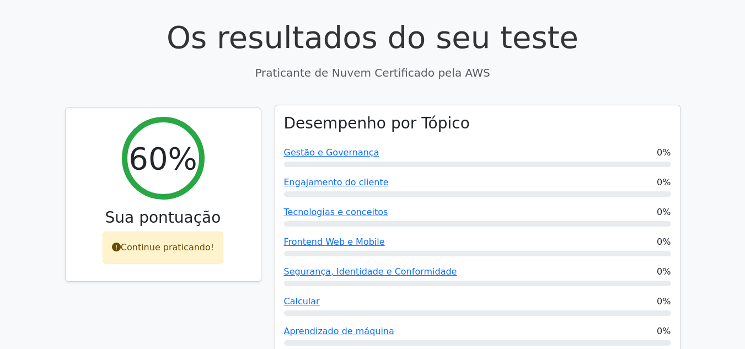
scroll to position [378, 0]
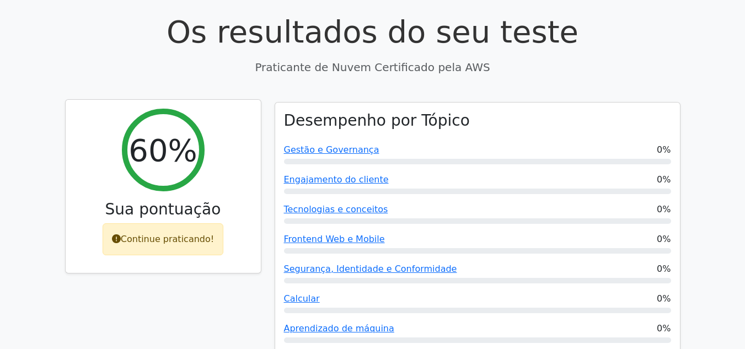
click at [172, 234] on font "Continue praticando!" at bounding box center [167, 239] width 93 height 10
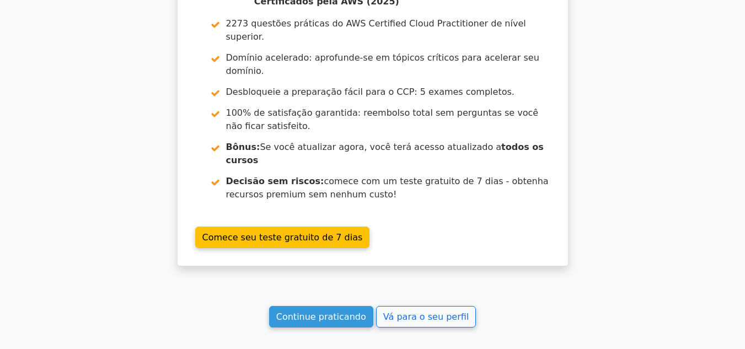
scroll to position [2041, 0]
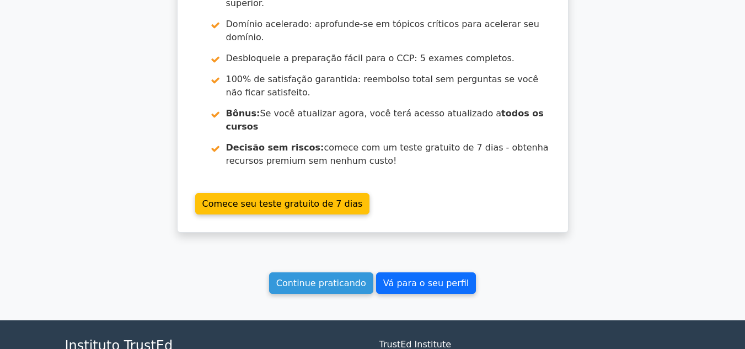
click at [433, 278] on font "Vá para o seu perfil" at bounding box center [425, 283] width 85 height 10
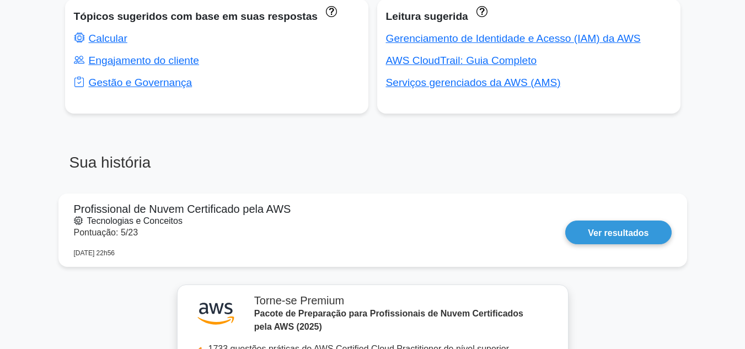
scroll to position [715, 0]
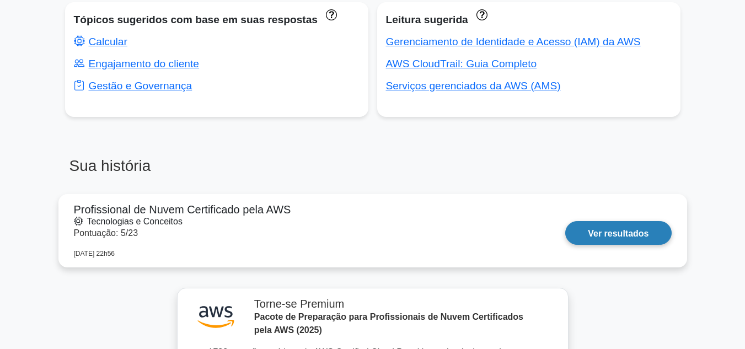
click at [607, 221] on link "Ver resultados" at bounding box center [618, 233] width 106 height 24
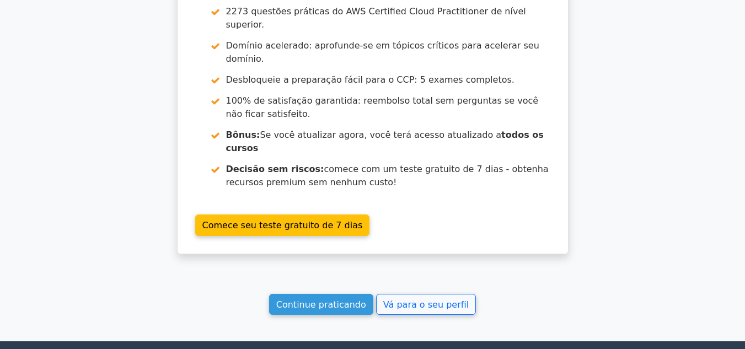
scroll to position [2468, 0]
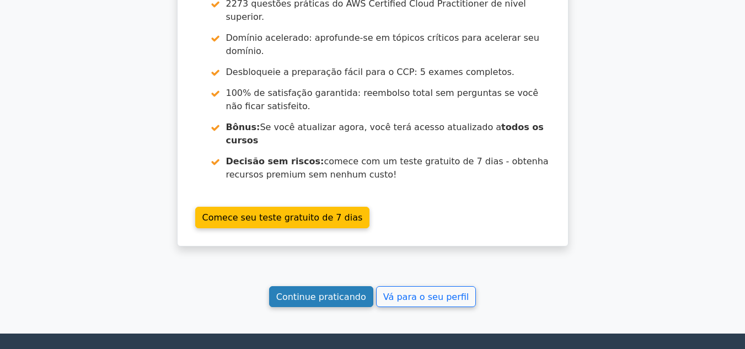
click at [325, 291] on font "Continue praticando" at bounding box center [321, 296] width 90 height 10
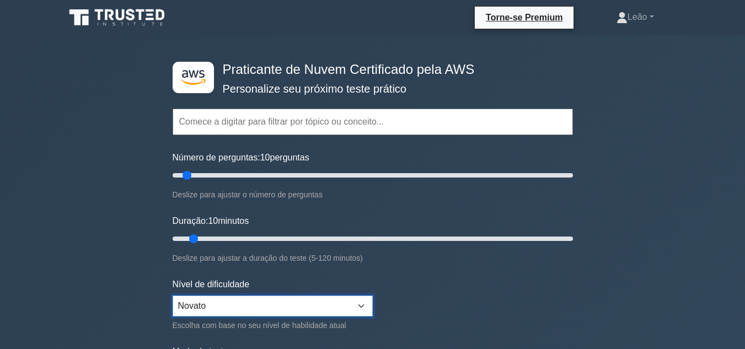
click at [348, 301] on select "Novato Intermediário Especialista" at bounding box center [273, 306] width 200 height 21
click at [269, 120] on input "text" at bounding box center [373, 122] width 400 height 26
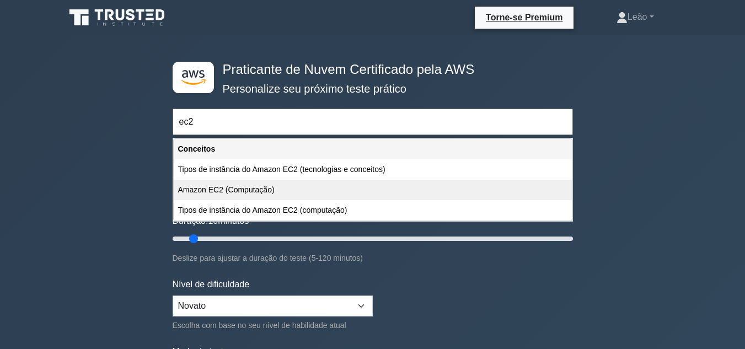
click at [248, 191] on font "Amazon EC2 (Computação)" at bounding box center [226, 189] width 97 height 9
type input "Amazon EC2 (Computação)"
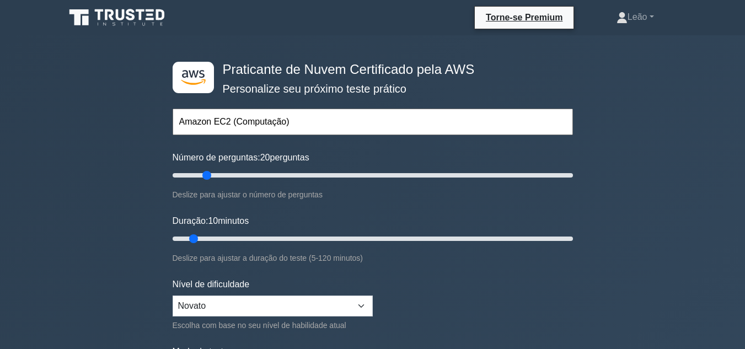
drag, startPoint x: 190, startPoint y: 175, endPoint x: 206, endPoint y: 176, distance: 16.0
type input "20"
click at [206, 176] on input "Número de perguntas: 20 perguntas" at bounding box center [373, 175] width 400 height 13
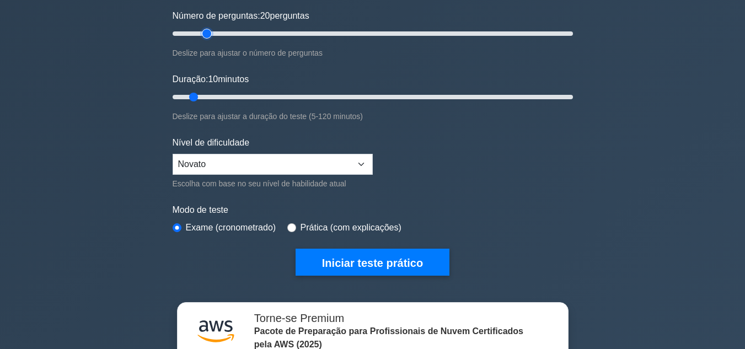
scroll to position [213, 0]
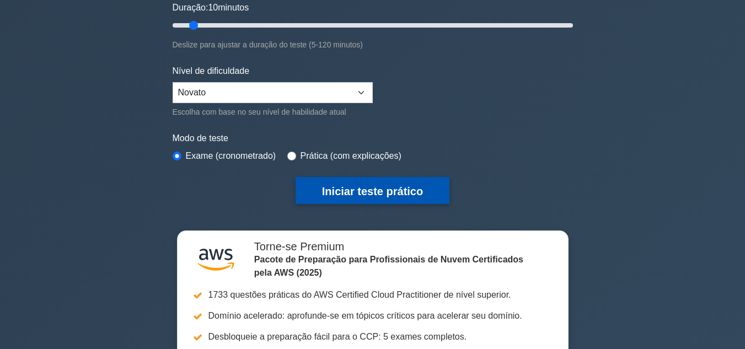
click at [344, 194] on font "Iniciar teste prático" at bounding box center [372, 191] width 101 height 12
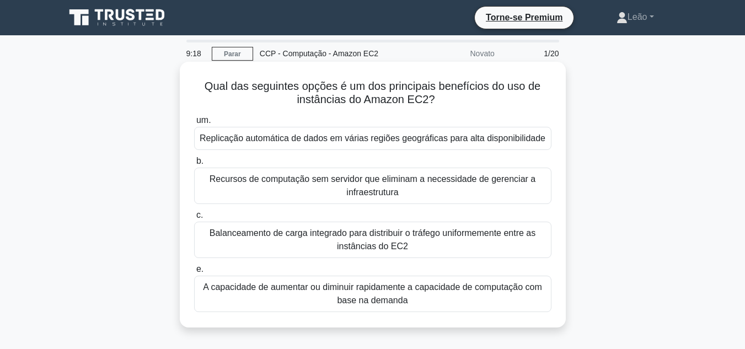
click at [373, 297] on font "A capacidade de aumentar ou diminuir rapidamente a capacidade de computação com…" at bounding box center [372, 293] width 339 height 23
click at [194, 273] on input "e. A capacidade de aumentar ou diminuir rapidamente a capacidade de computação …" at bounding box center [194, 269] width 0 height 7
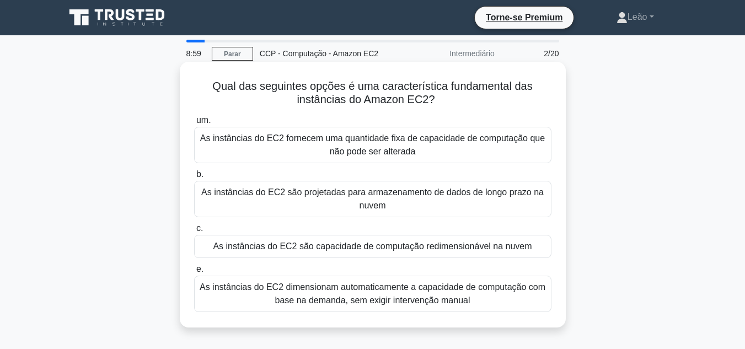
click at [377, 300] on font "As instâncias do EC2 dimensionam automaticamente a capacidade de computação com…" at bounding box center [373, 293] width 346 height 23
click at [194, 273] on input "e. As instâncias do EC2 dimensionam automaticamente a capacidade de computação …" at bounding box center [194, 269] width 0 height 7
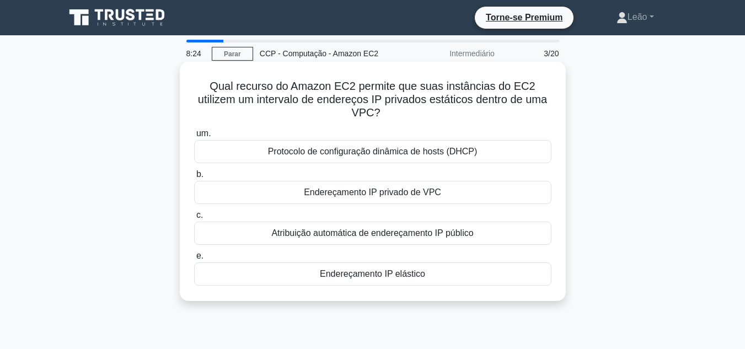
click at [377, 276] on font "Endereçamento IP elástico" at bounding box center [372, 273] width 105 height 9
click at [194, 260] on input "e. Endereçamento IP elástico" at bounding box center [194, 256] width 0 height 7
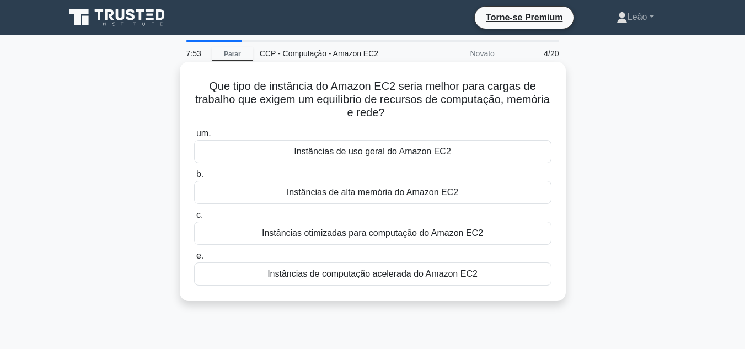
click at [365, 148] on font "Instâncias de uso geral do Amazon EC2" at bounding box center [372, 151] width 157 height 9
click at [194, 137] on input "um. Instâncias de uso geral do Amazon EC2" at bounding box center [194, 133] width 0 height 7
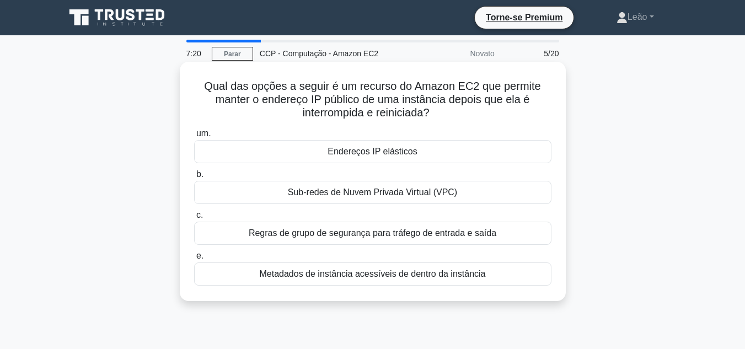
click at [403, 194] on font "Sub-redes de Nuvem Privada Virtual (VPC)" at bounding box center [372, 191] width 169 height 9
click at [194, 178] on input "b. Sub-redes de Nuvem Privada Virtual (VPC)" at bounding box center [194, 174] width 0 height 7
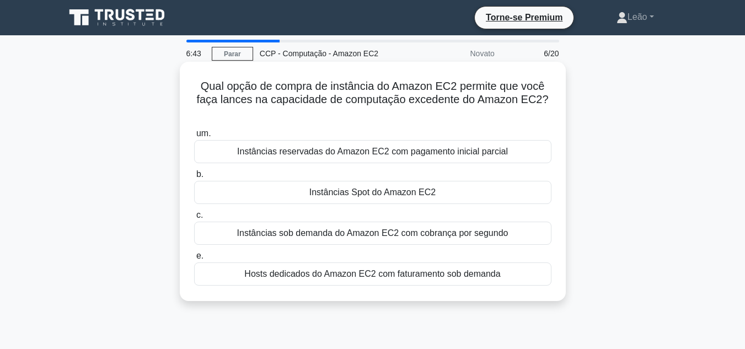
click at [382, 155] on font "Instâncias reservadas do Amazon EC2 com pagamento inicial parcial" at bounding box center [372, 151] width 271 height 9
click at [194, 137] on input "um. Instâncias reservadas do Amazon EC2 com pagamento inicial parcial" at bounding box center [194, 133] width 0 height 7
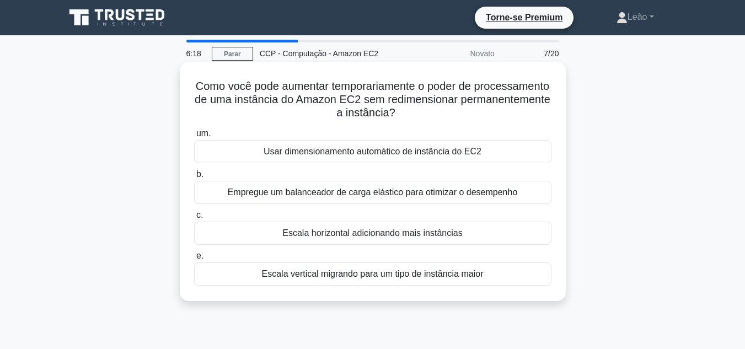
click at [372, 194] on font "Empregue um balanceador de carga elástico para otimizar o desempenho" at bounding box center [373, 191] width 290 height 9
click at [194, 178] on input "b. Empregue um balanceador de carga elástico para otimizar o desempenho" at bounding box center [194, 174] width 0 height 7
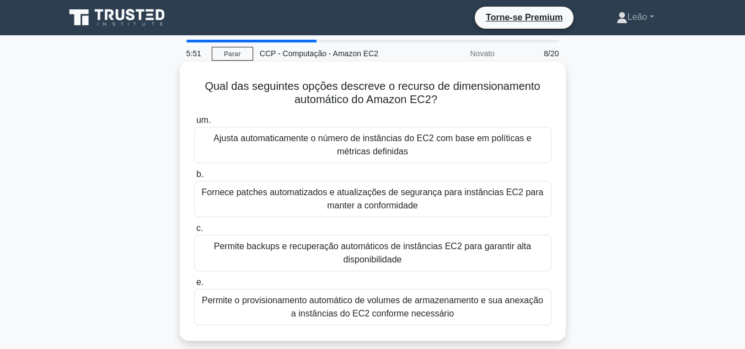
click at [381, 143] on font "Ajusta automaticamente o número de instâncias do EC2 com base em políticas e mé…" at bounding box center [372, 144] width 318 height 23
click at [194, 124] on input "um. Ajusta automaticamente o número de instâncias do EC2 com base em políticas …" at bounding box center [194, 120] width 0 height 7
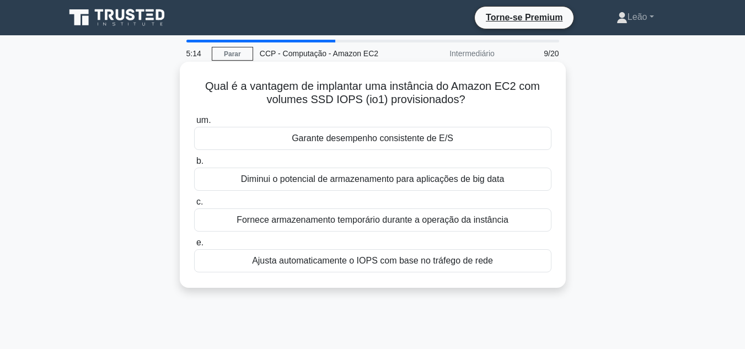
click at [379, 138] on font "Garante desempenho consistente de E/S" at bounding box center [373, 137] width 162 height 9
click at [194, 124] on input "um. Garante desempenho consistente de E/S" at bounding box center [194, 120] width 0 height 7
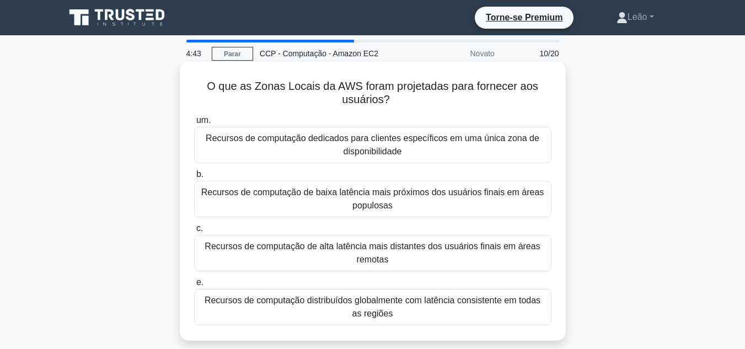
click at [383, 203] on font "Recursos de computação de baixa latência mais próximos dos usuários finais em á…" at bounding box center [372, 198] width 343 height 23
click at [194, 178] on input "b. Recursos de computação de baixa latência mais próximos dos usuários finais e…" at bounding box center [194, 174] width 0 height 7
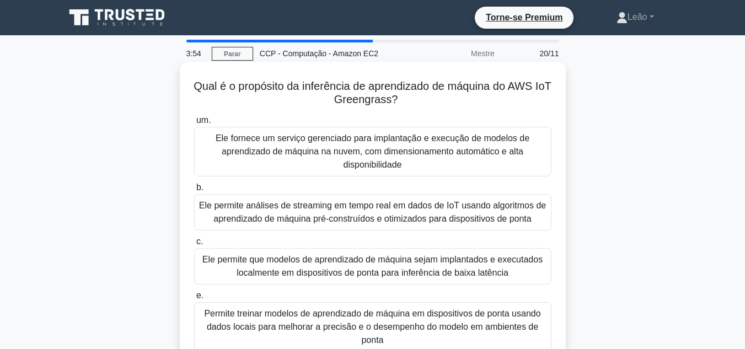
click at [369, 270] on font "Ele permite que modelos de aprendizado de máquina sejam implantados e executado…" at bounding box center [372, 266] width 340 height 23
click at [194, 245] on input "c. Ele permite que modelos de aprendizado de máquina sejam implantados e execut…" at bounding box center [194, 241] width 0 height 7
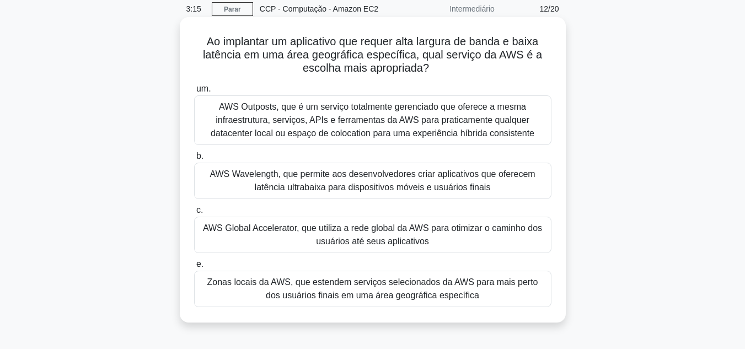
scroll to position [51, 0]
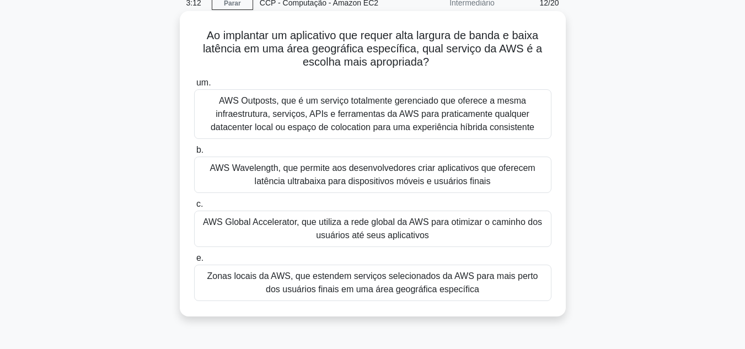
click at [366, 281] on font "Zonas locais da AWS, que estendem serviços selecionados da AWS para mais perto …" at bounding box center [372, 282] width 331 height 23
click at [194, 262] on input "e. Zonas locais da AWS, que estendem serviços selecionados da AWS para mais per…" at bounding box center [194, 258] width 0 height 7
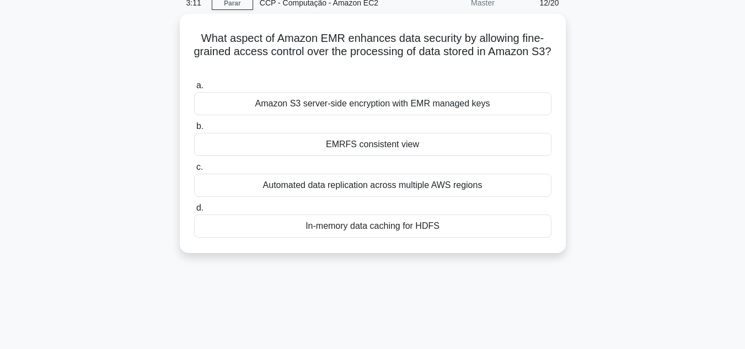
scroll to position [0, 0]
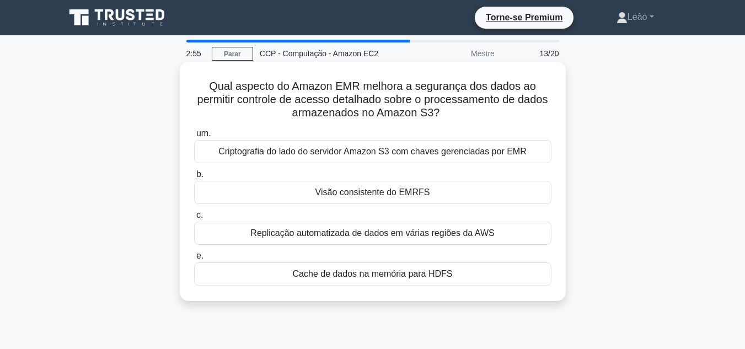
click at [379, 156] on font "Criptografia do lado do servidor Amazon S3 com chaves gerenciadas por EMR" at bounding box center [372, 151] width 308 height 9
click at [194, 137] on input "um. Criptografia do lado do servidor Amazon S3 com chaves gerenciadas por EMR" at bounding box center [194, 133] width 0 height 7
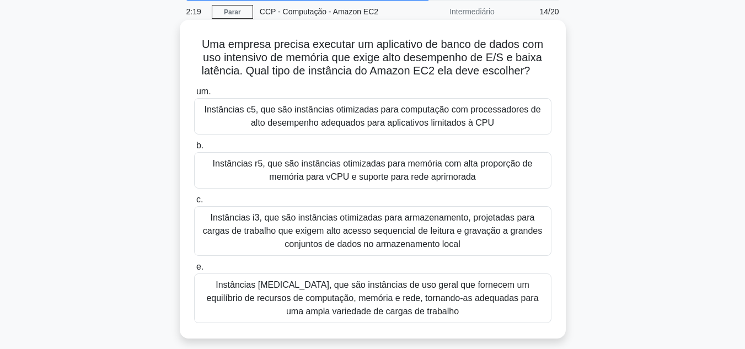
scroll to position [42, 0]
click at [369, 117] on font "Instâncias c5, que são instâncias otimizadas para computação com processadores …" at bounding box center [372, 115] width 336 height 23
click at [194, 95] on input "um. Instâncias c5, que são instâncias otimizadas para computação com processado…" at bounding box center [194, 91] width 0 height 7
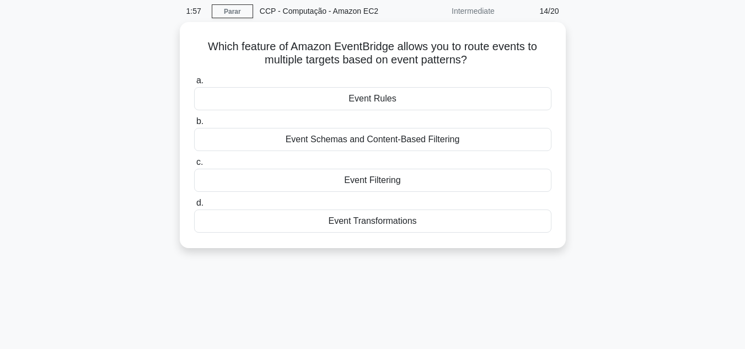
scroll to position [0, 0]
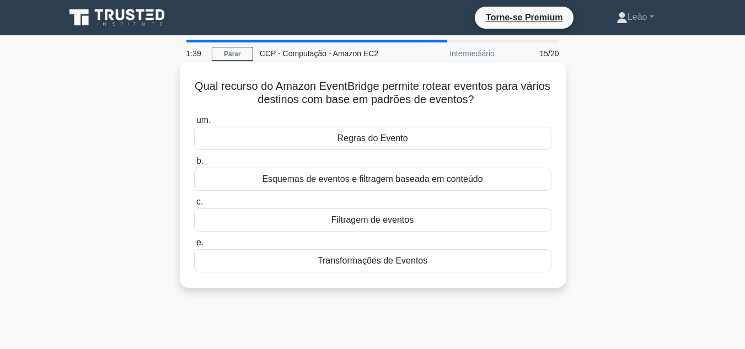
click at [369, 180] on font "Esquemas de eventos e filtragem baseada em conteúdo" at bounding box center [372, 178] width 221 height 9
click at [194, 165] on input "b. Esquemas de eventos e filtragem baseada em conteúdo" at bounding box center [194, 161] width 0 height 7
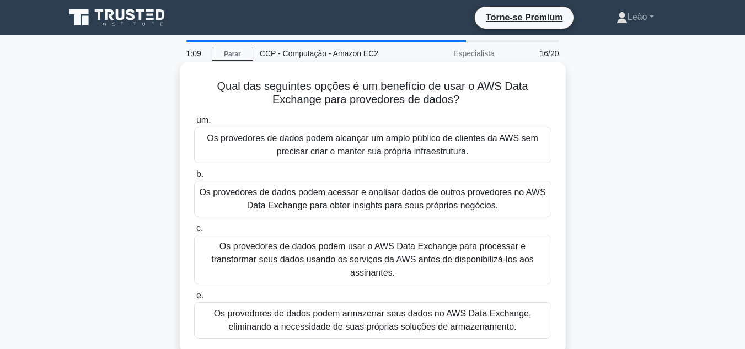
click at [368, 256] on font "Os provedores de dados podem usar o AWS Data Exchange para processar e transfor…" at bounding box center [372, 260] width 323 height 36
click at [194, 232] on input "c. Os provedores de dados podem usar o AWS Data Exchange para processar e trans…" at bounding box center [194, 228] width 0 height 7
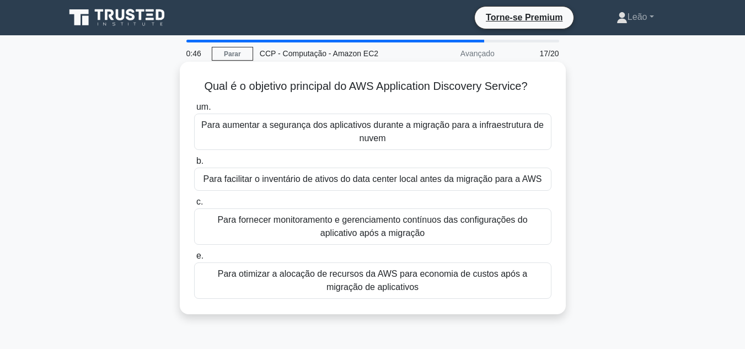
click at [377, 179] on font "Para facilitar o inventário de ativos do data center local antes da migração pa…" at bounding box center [372, 178] width 339 height 9
click at [194, 165] on input "b. Para facilitar o inventário de ativos do data center local antes da migração…" at bounding box center [194, 161] width 0 height 7
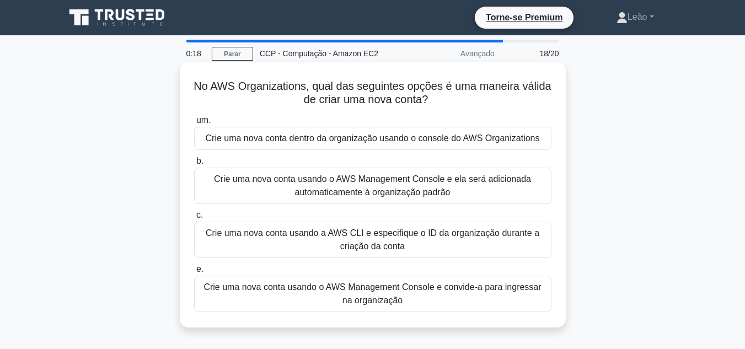
click at [355, 242] on font "Crie uma nova conta usando a AWS CLI e especifique o ID da organização durante …" at bounding box center [373, 239] width 334 height 23
click at [194, 219] on input "c. Crie uma nova conta usando a AWS CLI e especifique o ID da organização duran…" at bounding box center [194, 215] width 0 height 7
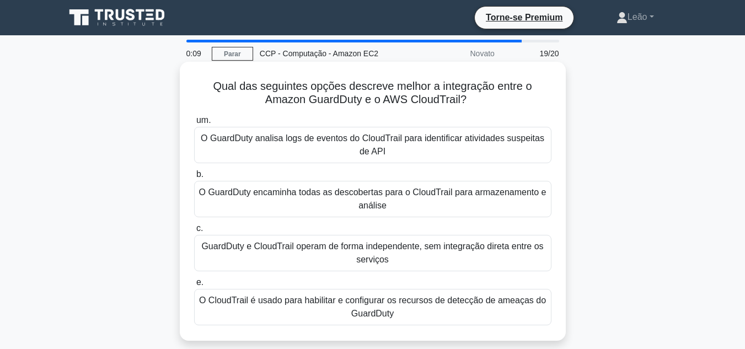
click at [379, 149] on font "O GuardDuty analisa logs de eventos do CloudTrail para identificar atividades s…" at bounding box center [372, 145] width 347 height 26
click at [194, 124] on input "um. O GuardDuty analisa logs de eventos do CloudTrail para identificar atividad…" at bounding box center [194, 120] width 0 height 7
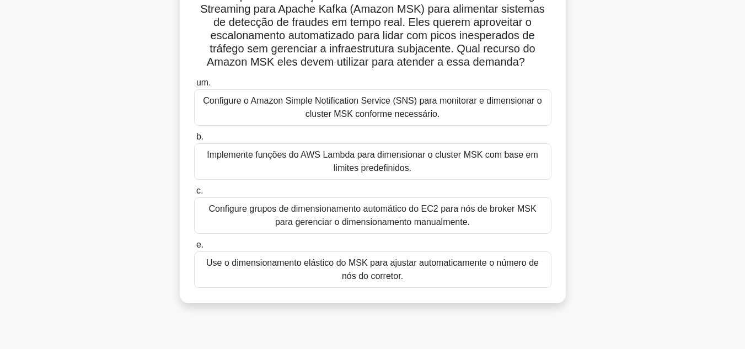
scroll to position [91, 0]
click at [393, 169] on font "Implemente funções do AWS Lambda para dimensionar o cluster MSK com base em lim…" at bounding box center [372, 160] width 331 height 23
click at [194, 140] on input "b. Implemente funções do AWS Lambda para dimensionar o cluster MSK com base em …" at bounding box center [194, 136] width 0 height 7
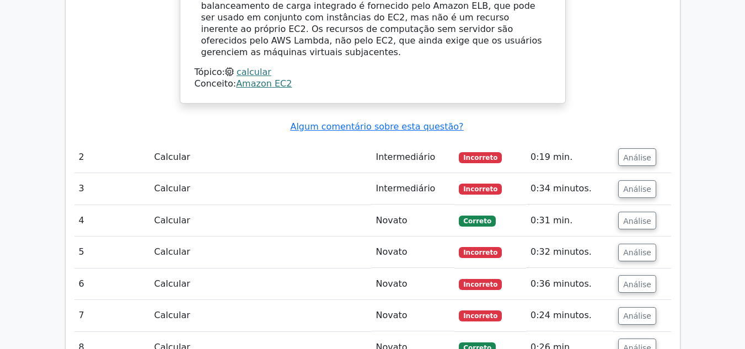
scroll to position [1384, 0]
click at [640, 148] on button "Análise" at bounding box center [637, 157] width 38 height 18
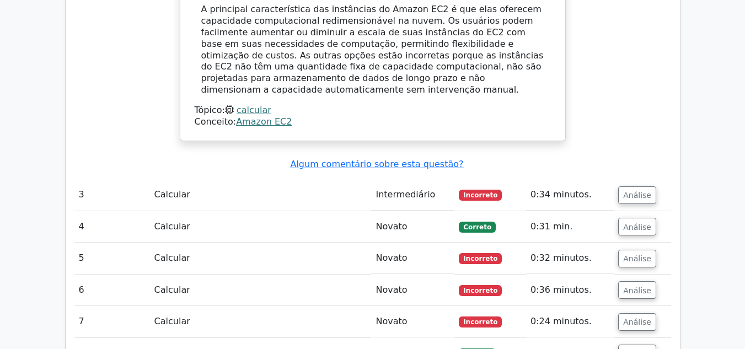
scroll to position [1838, 0]
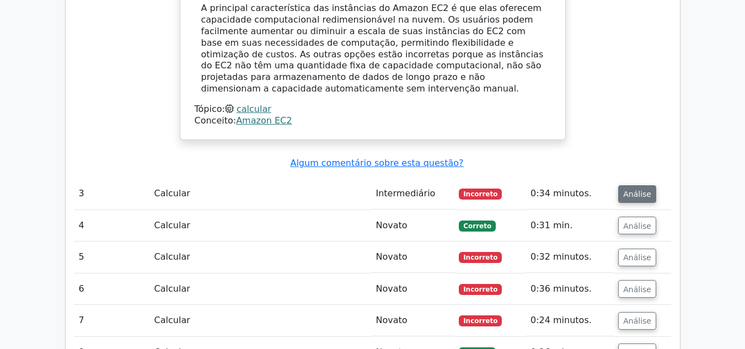
click at [637, 190] on font "Análise" at bounding box center [637, 194] width 28 height 9
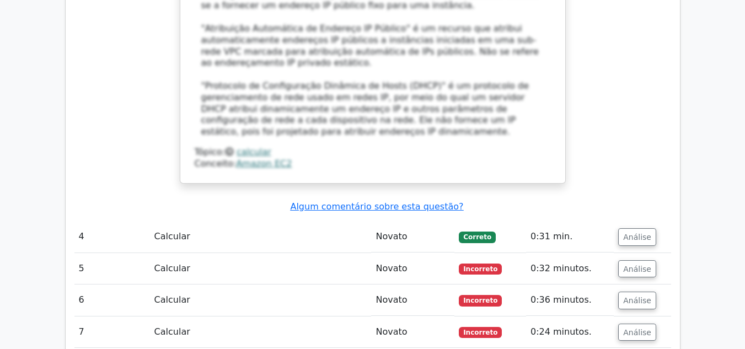
scroll to position [2426, 0]
click at [631, 260] on button "Análise" at bounding box center [637, 269] width 38 height 18
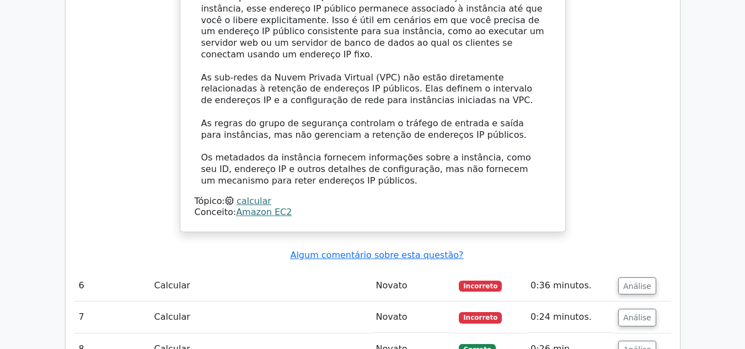
scroll to position [2994, 0]
click at [634, 281] on font "Análise" at bounding box center [637, 285] width 28 height 9
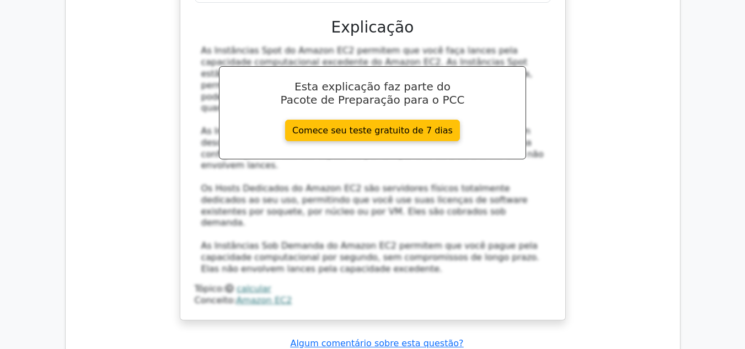
scroll to position [3503, 0]
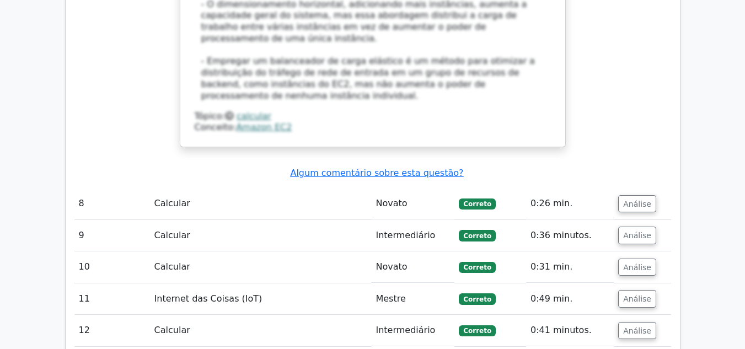
scroll to position [4376, 0]
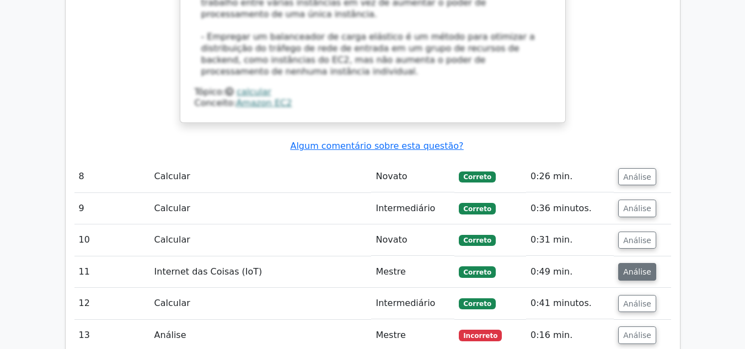
click at [634, 267] on font "Análise" at bounding box center [637, 271] width 28 height 9
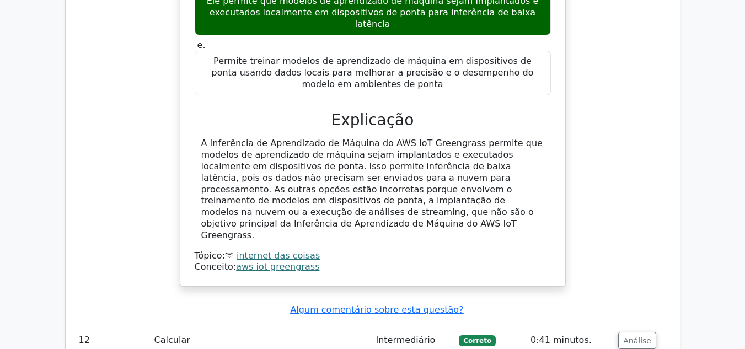
scroll to position [4857, 0]
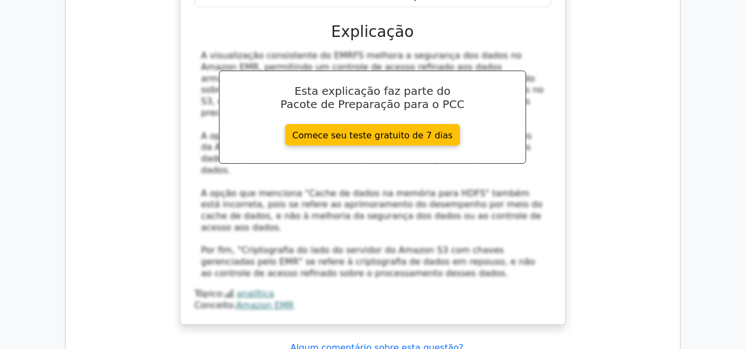
scroll to position [5447, 0]
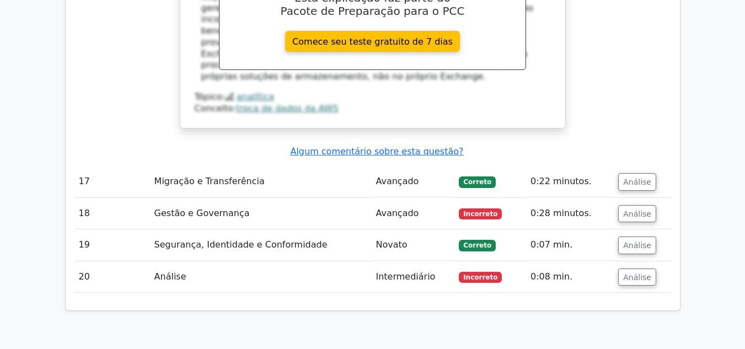
scroll to position [6233, 0]
